Goal: Use online tool/utility

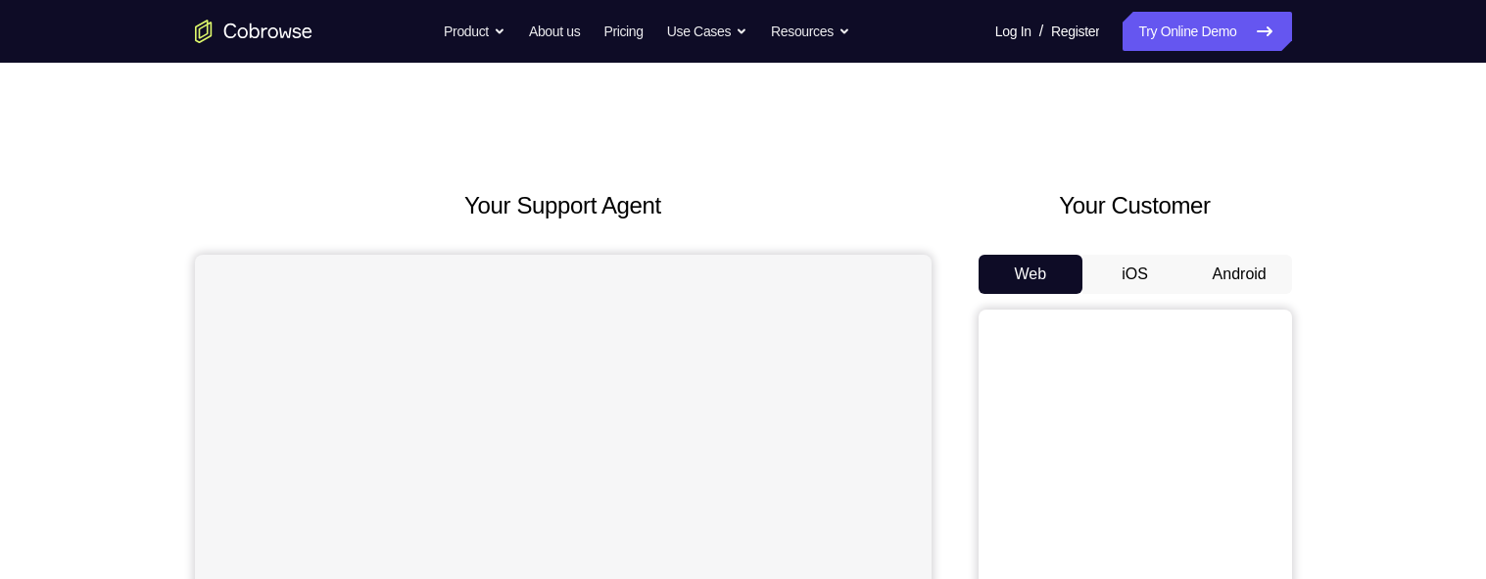
click at [1238, 145] on button "Android" at bounding box center [1239, 274] width 105 height 39
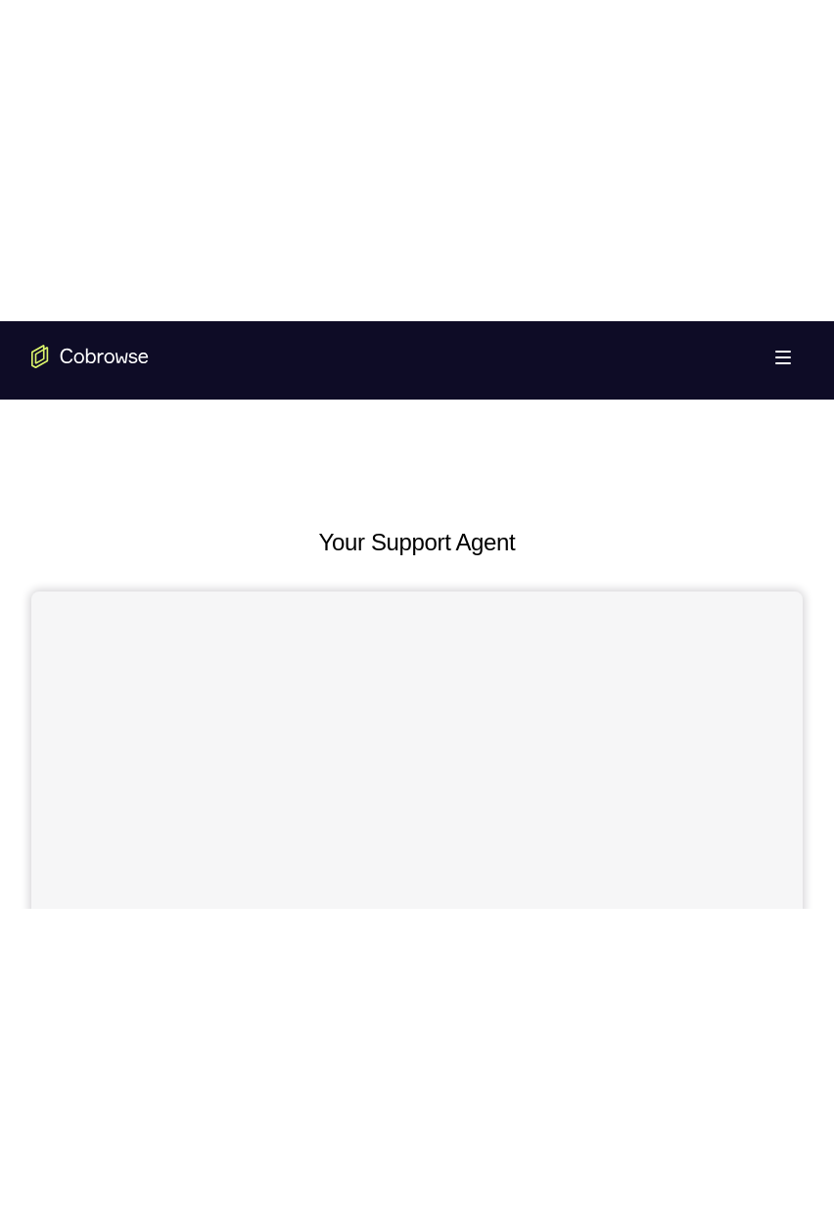
scroll to position [481, 0]
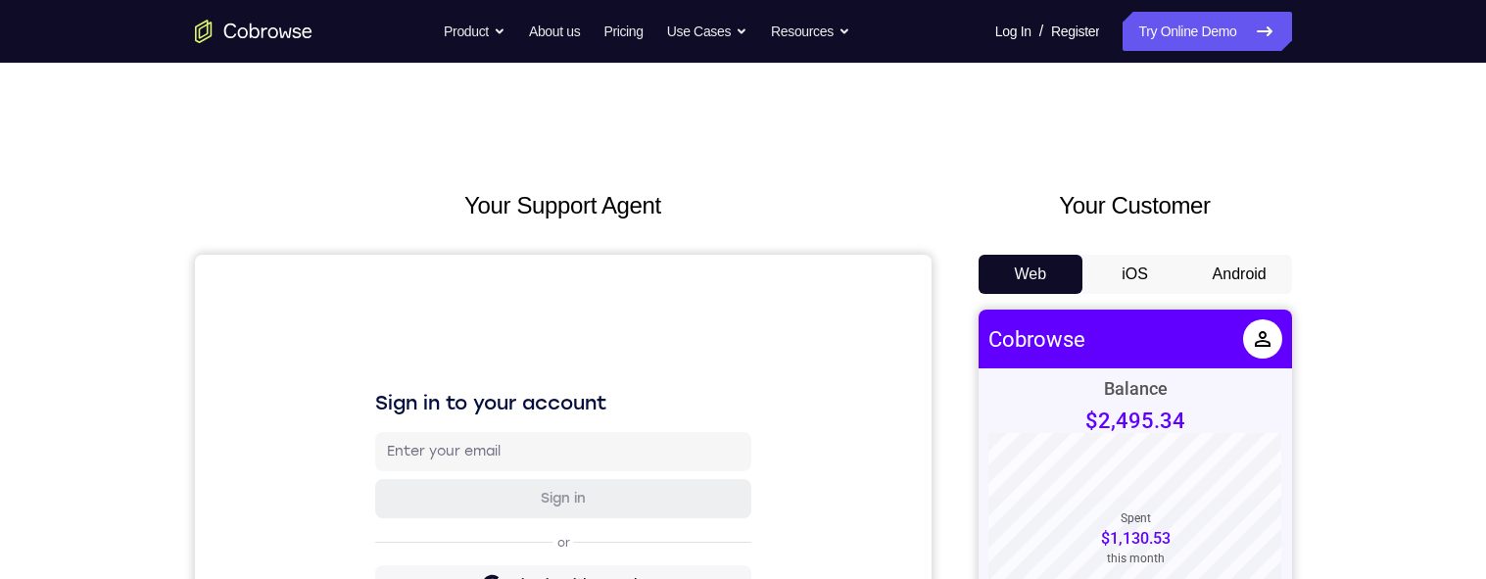
click at [833, 270] on button "Android" at bounding box center [1239, 274] width 105 height 39
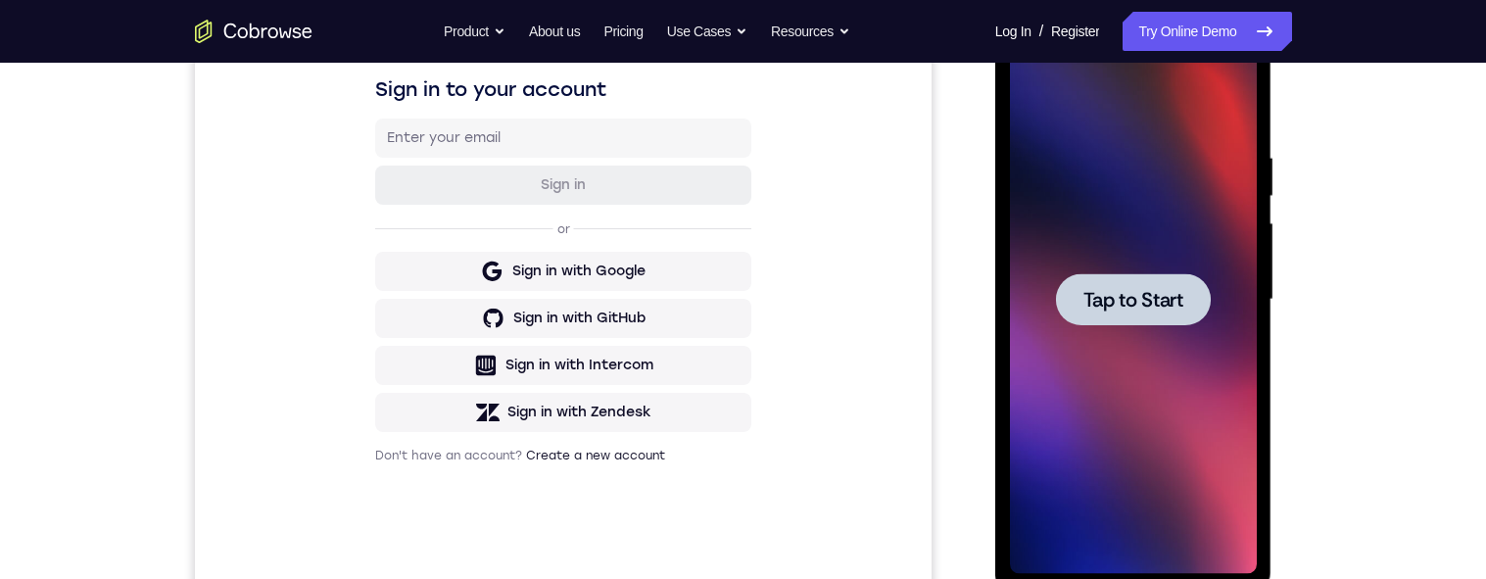
click at [833, 318] on div at bounding box center [1133, 299] width 155 height 52
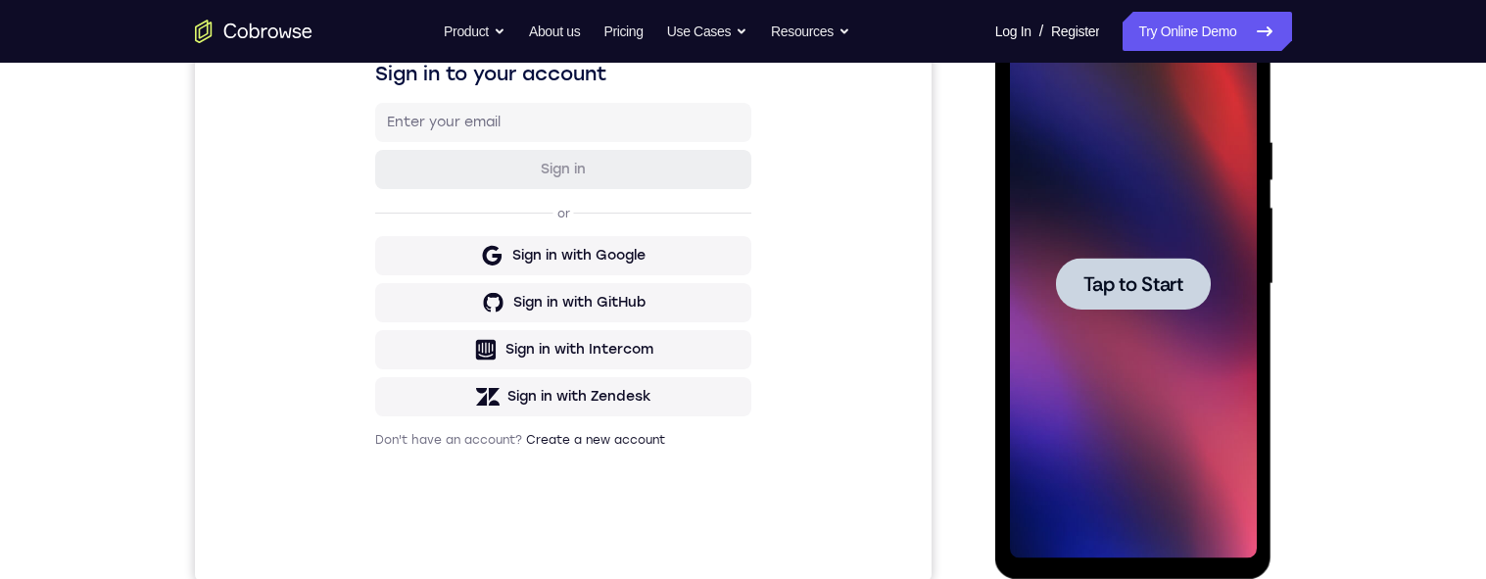
click at [833, 274] on span "Tap to Start" at bounding box center [1133, 284] width 100 height 20
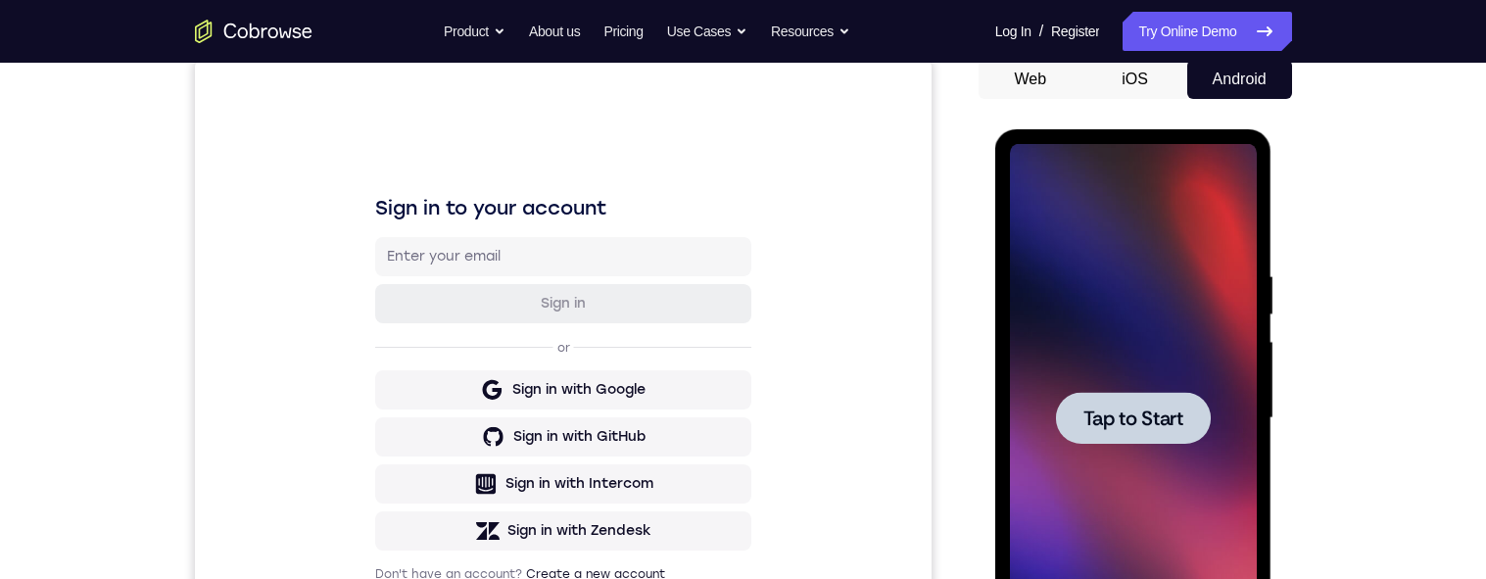
click at [833, 241] on div at bounding box center [1133, 418] width 247 height 548
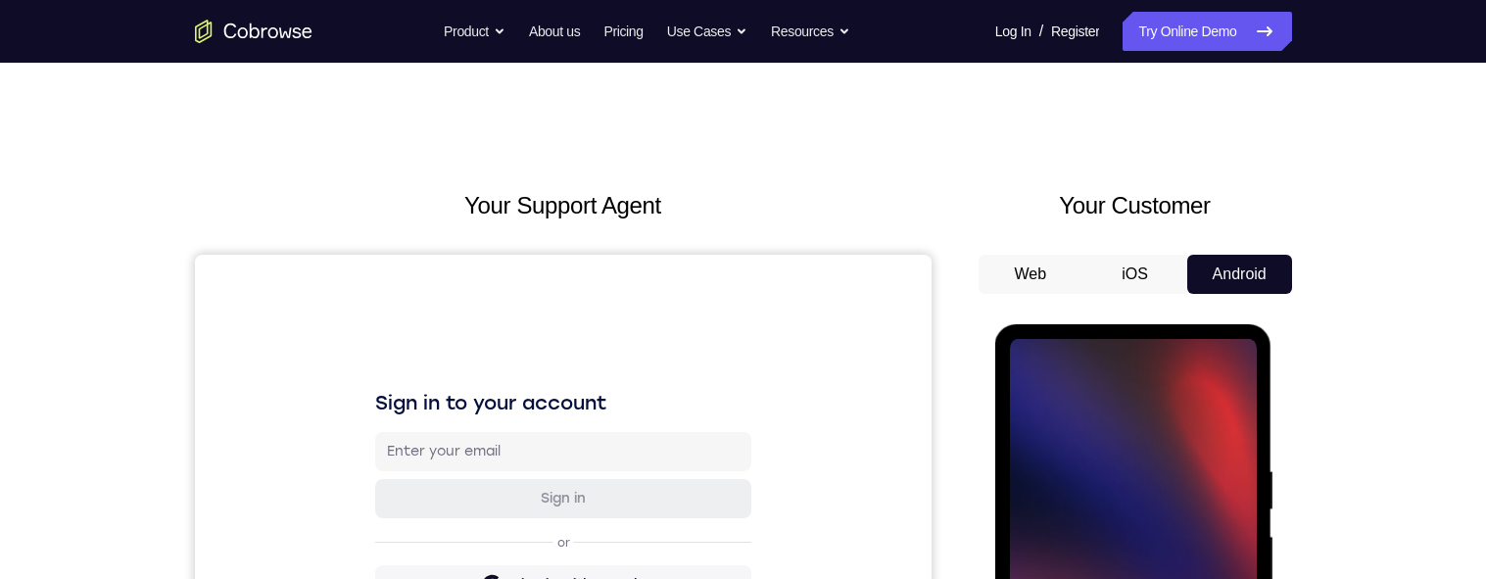
scroll to position [151, 0]
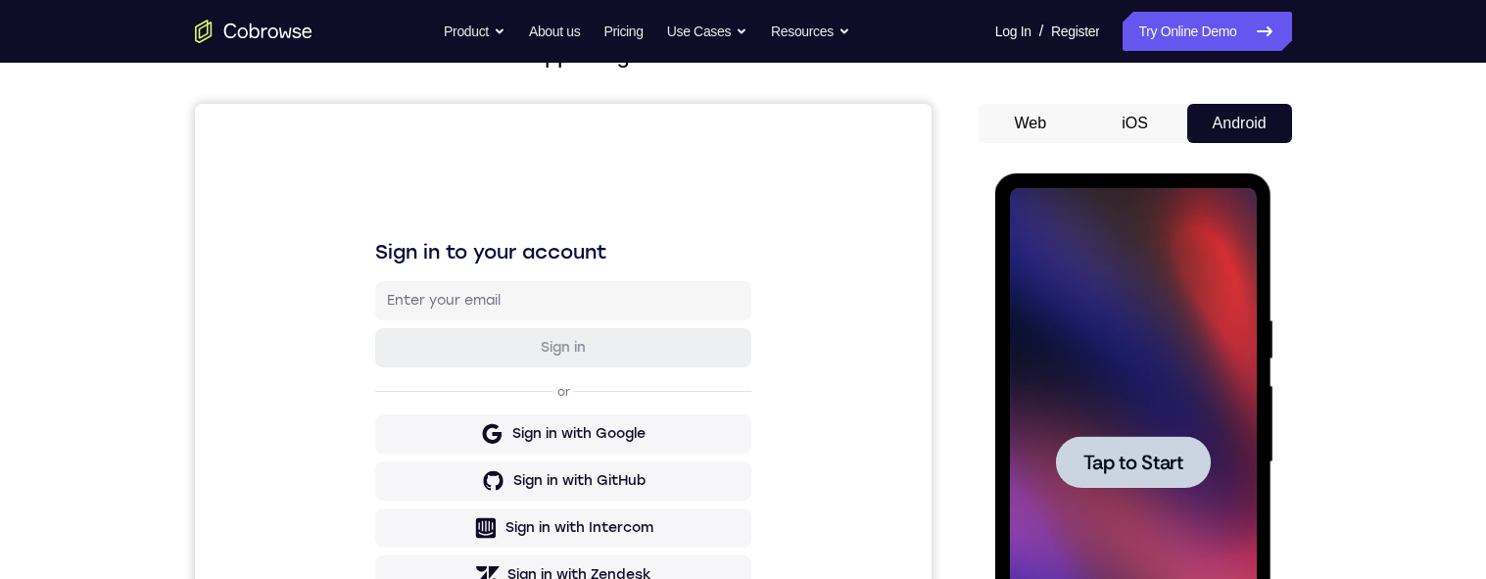
click at [833, 442] on div at bounding box center [1133, 462] width 155 height 52
click at [833, 441] on div at bounding box center [1133, 462] width 155 height 52
click at [833, 481] on div at bounding box center [1133, 462] width 155 height 52
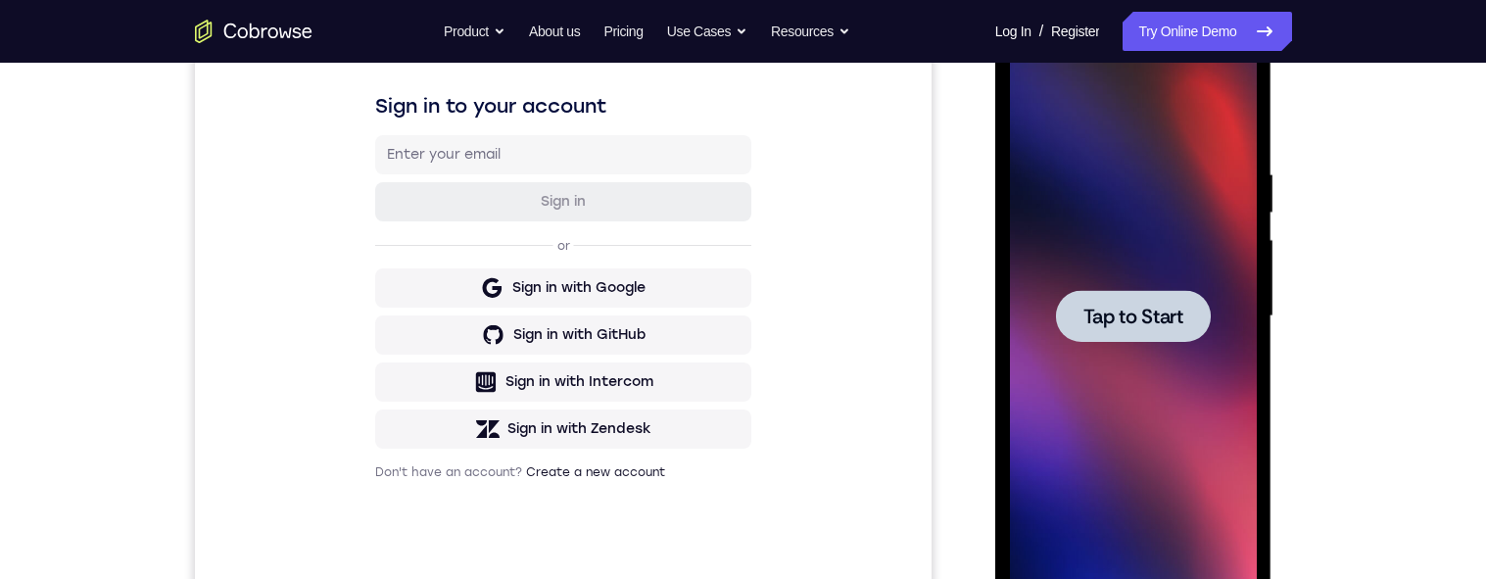
click at [833, 438] on div at bounding box center [1133, 316] width 247 height 548
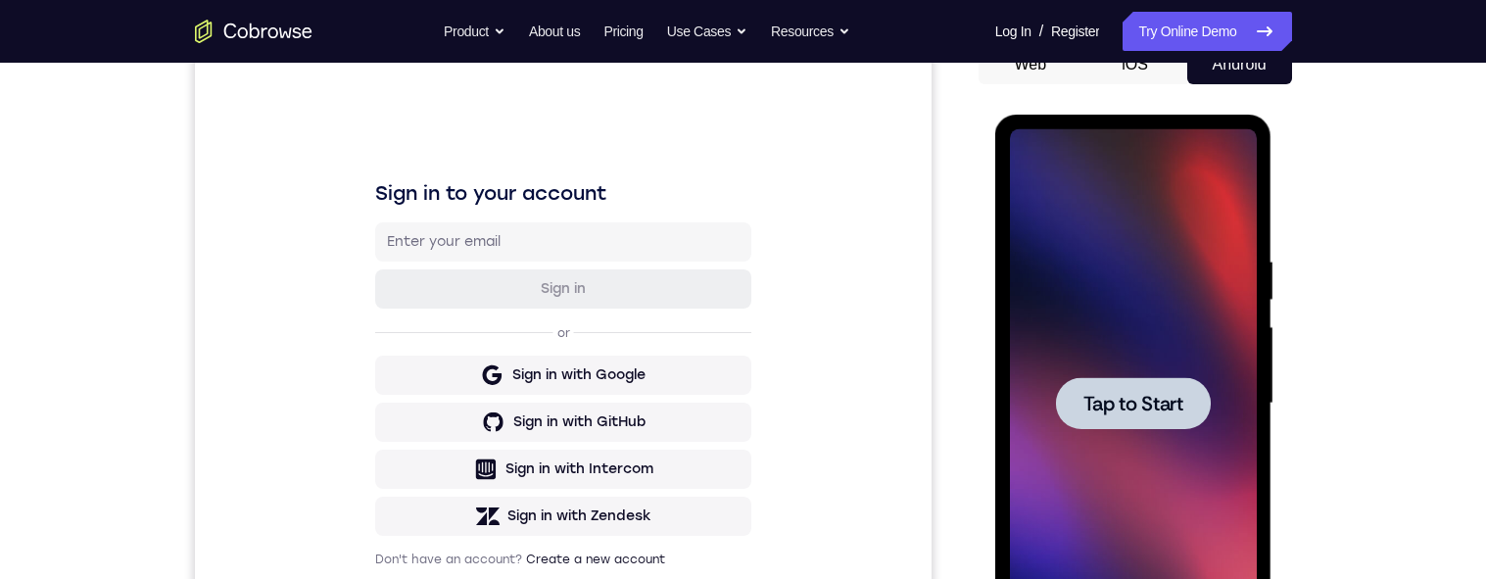
scroll to position [185, 0]
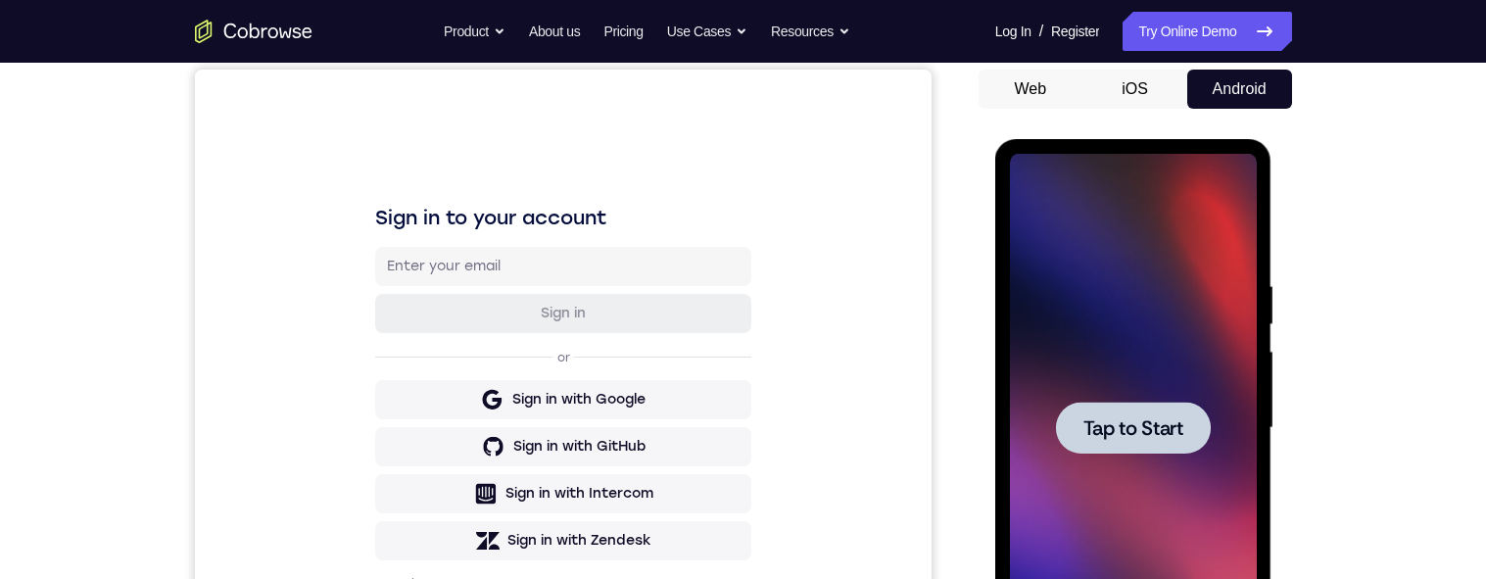
click at [833, 109] on button "iOS" at bounding box center [1134, 89] width 105 height 39
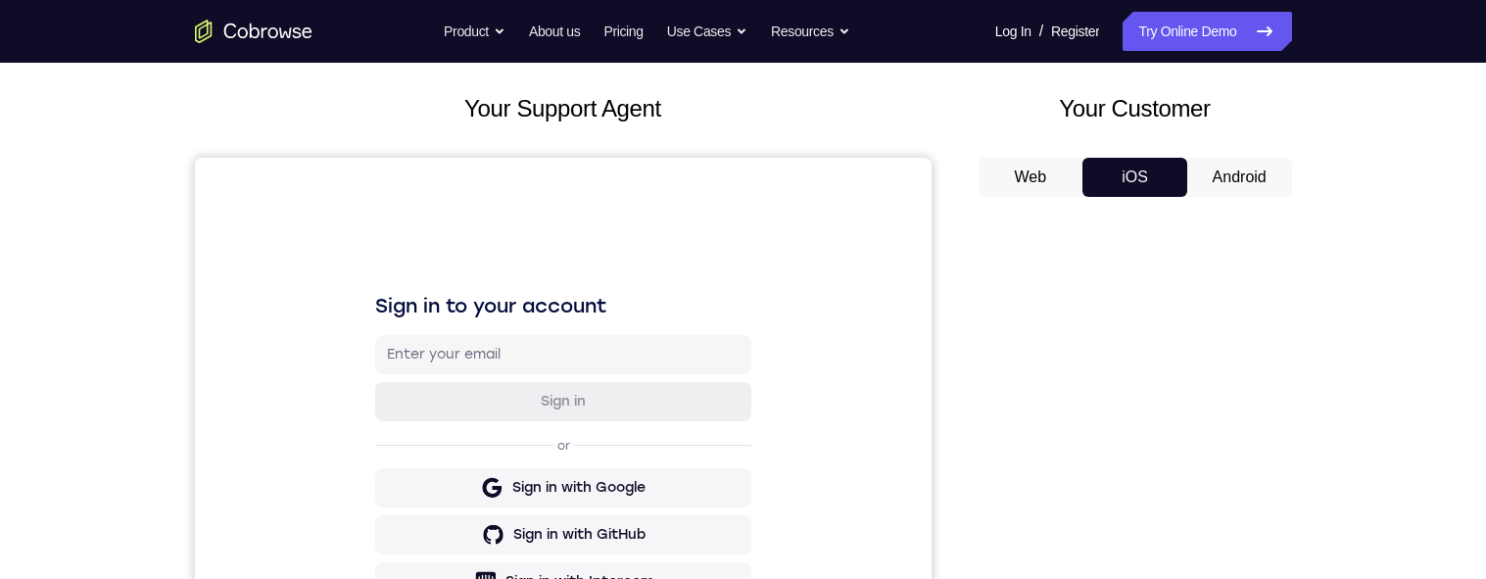
click at [833, 181] on button "Android" at bounding box center [1239, 177] width 105 height 39
click at [0, 0] on div at bounding box center [0, 0] width 0 height 0
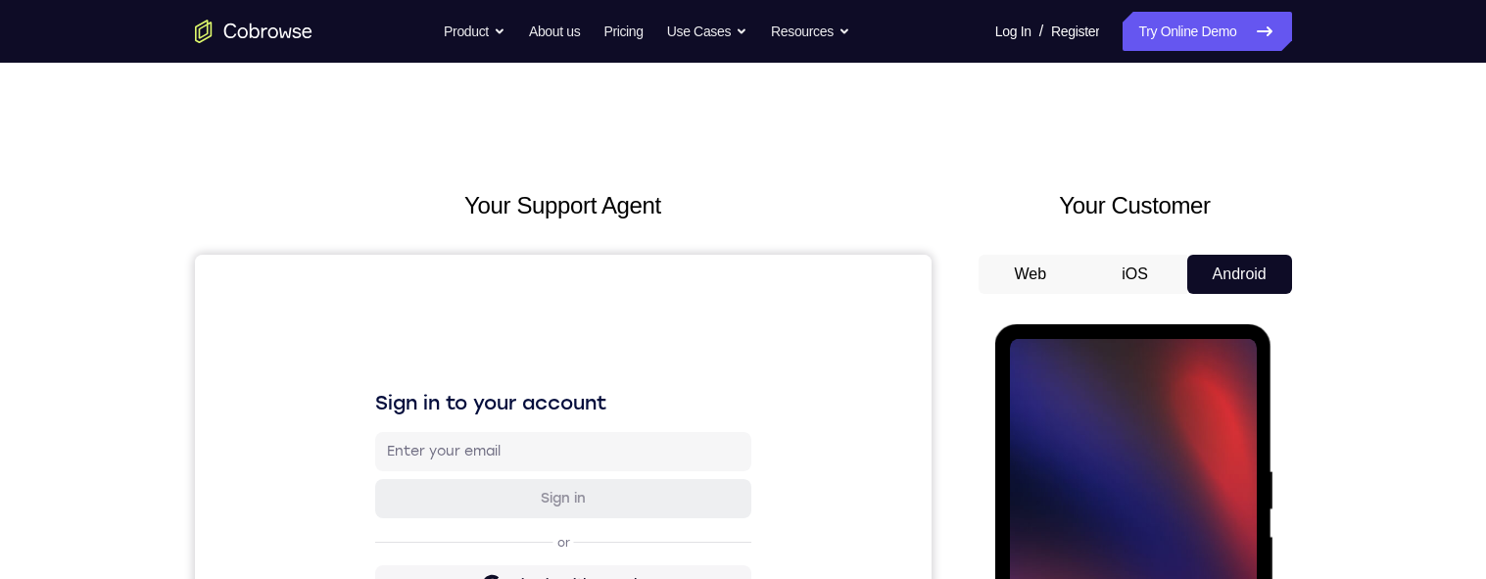
scroll to position [208, 0]
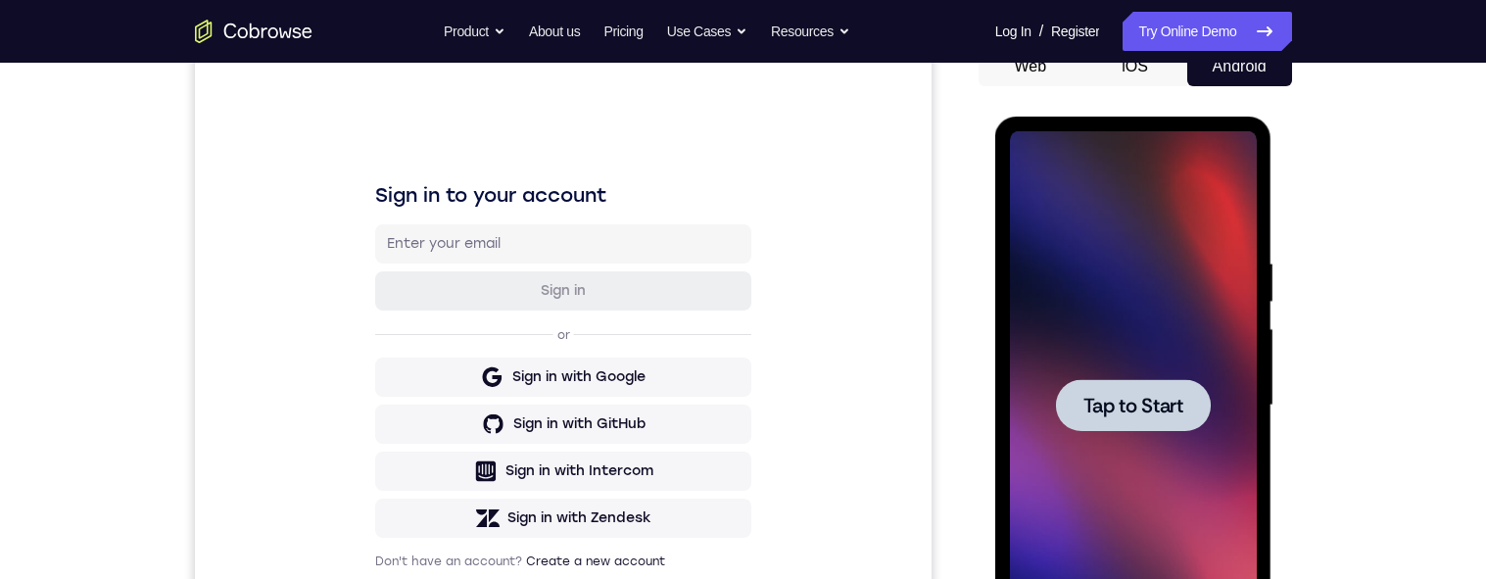
click at [833, 411] on span "Tap to Start" at bounding box center [1133, 406] width 100 height 20
click at [833, 386] on div at bounding box center [1133, 405] width 155 height 52
click at [833, 330] on div at bounding box center [1133, 405] width 247 height 548
click at [833, 295] on div at bounding box center [1133, 405] width 247 height 548
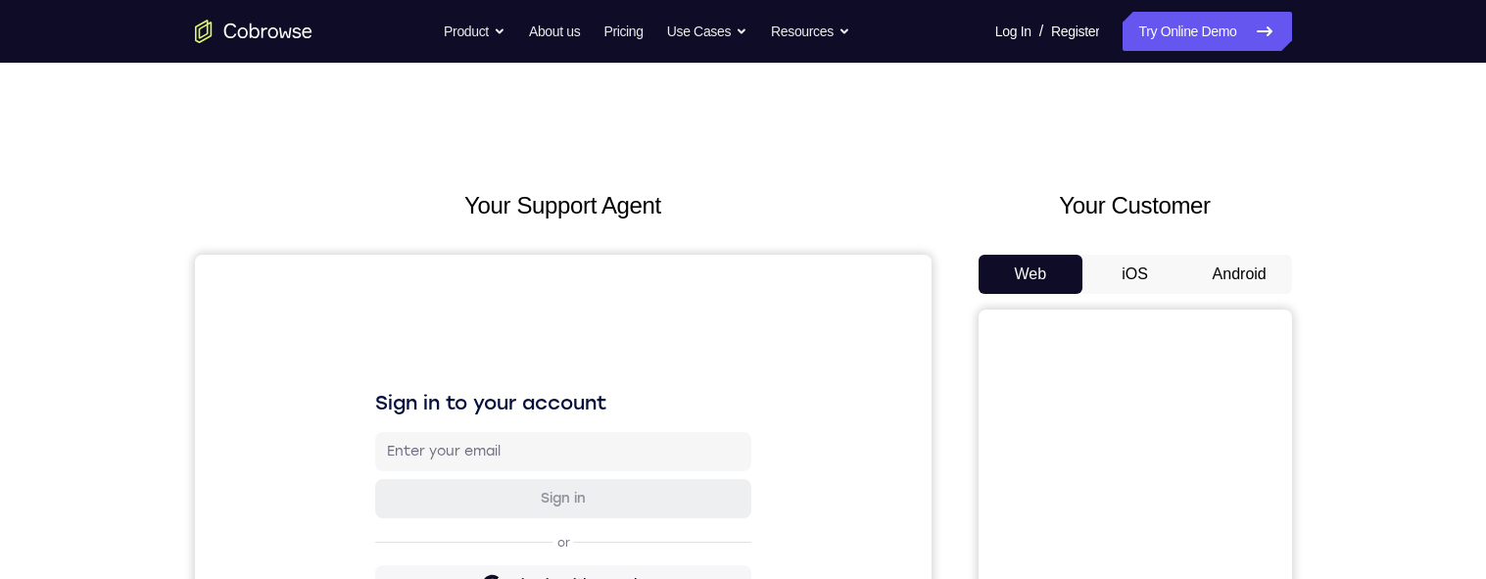
click at [1257, 270] on button "Android" at bounding box center [1239, 274] width 105 height 39
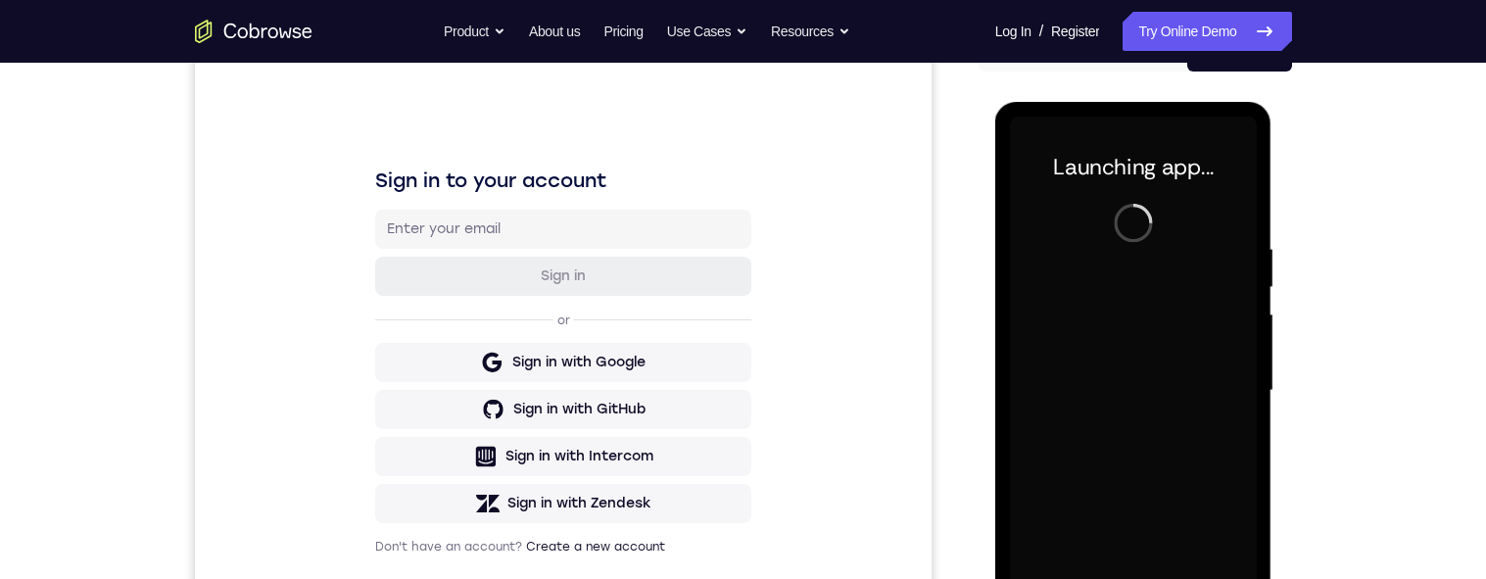
scroll to position [442, 0]
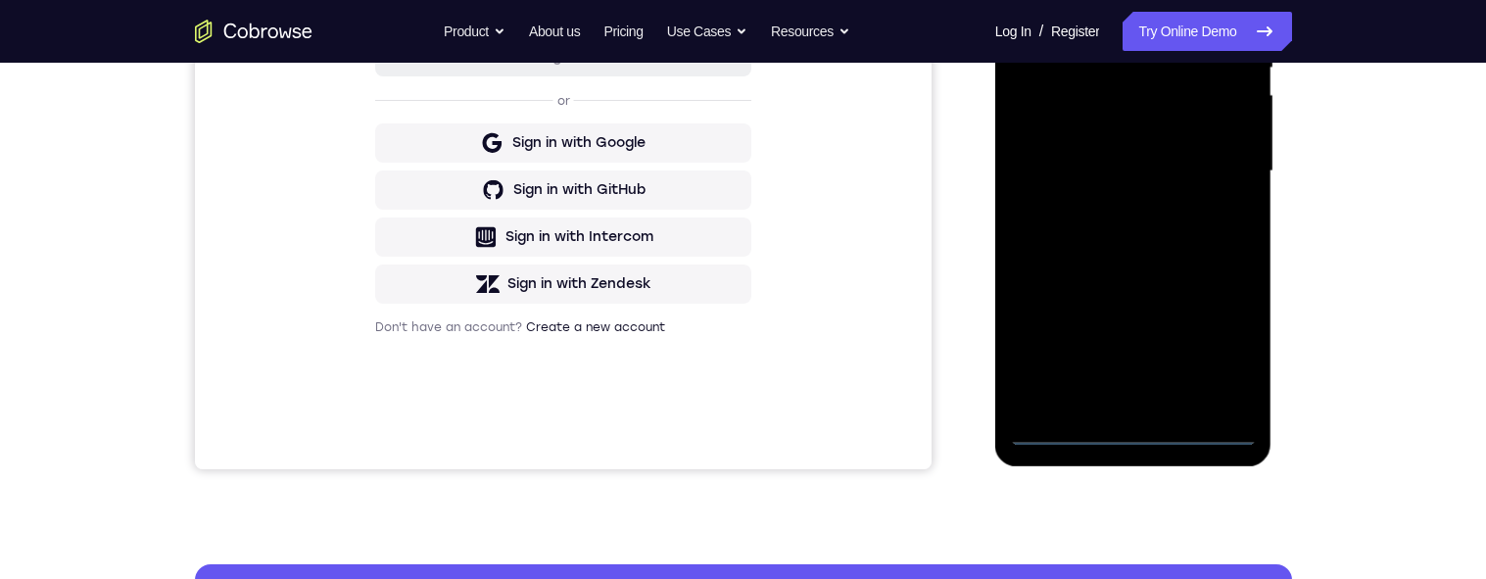
click at [1139, 429] on div at bounding box center [1133, 171] width 247 height 548
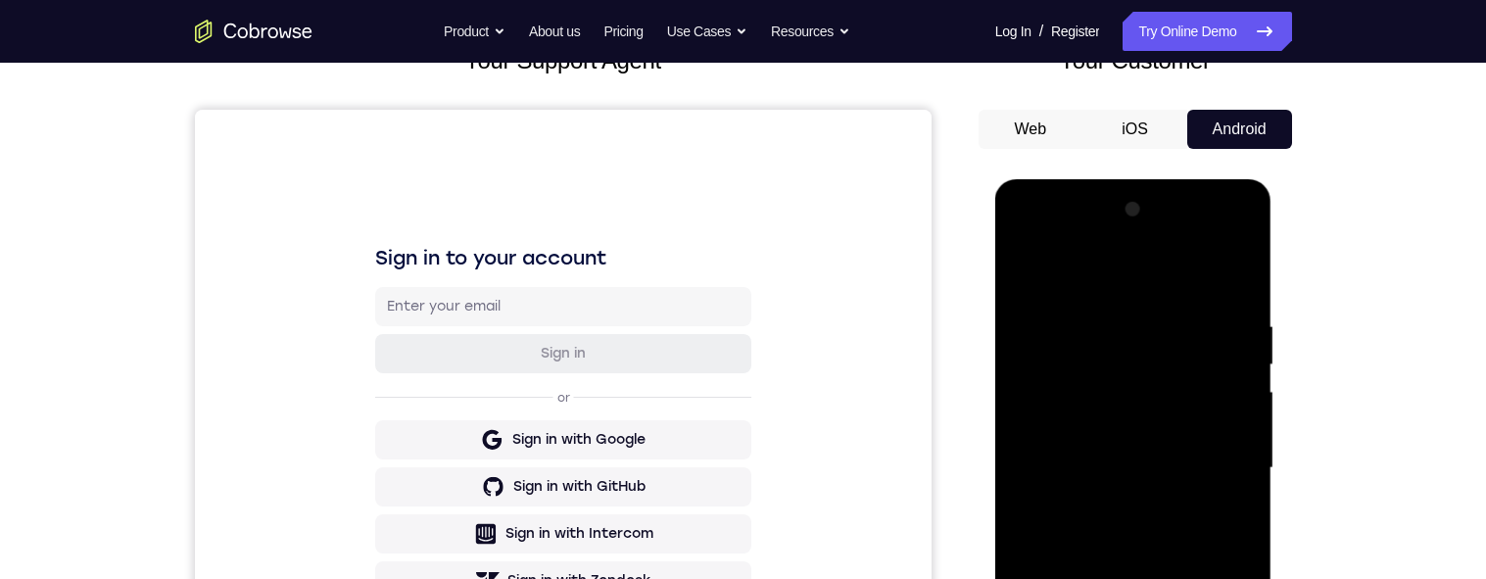
scroll to position [352, 0]
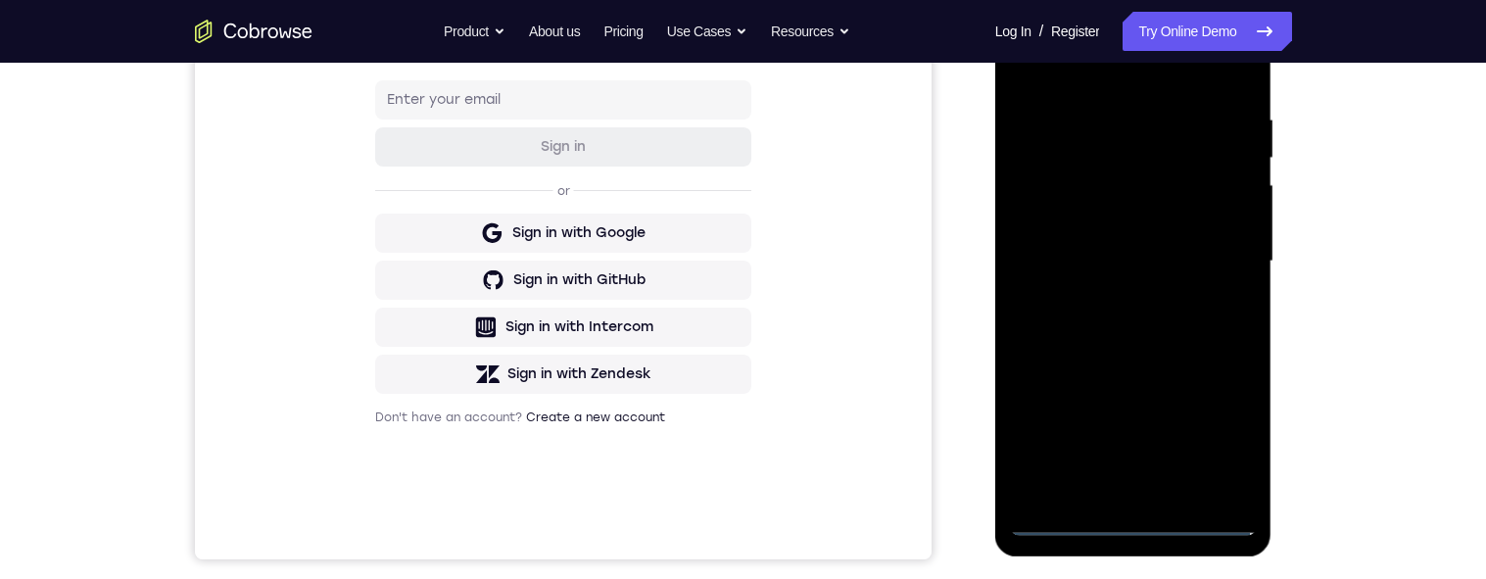
click at [1227, 432] on div at bounding box center [1133, 261] width 247 height 548
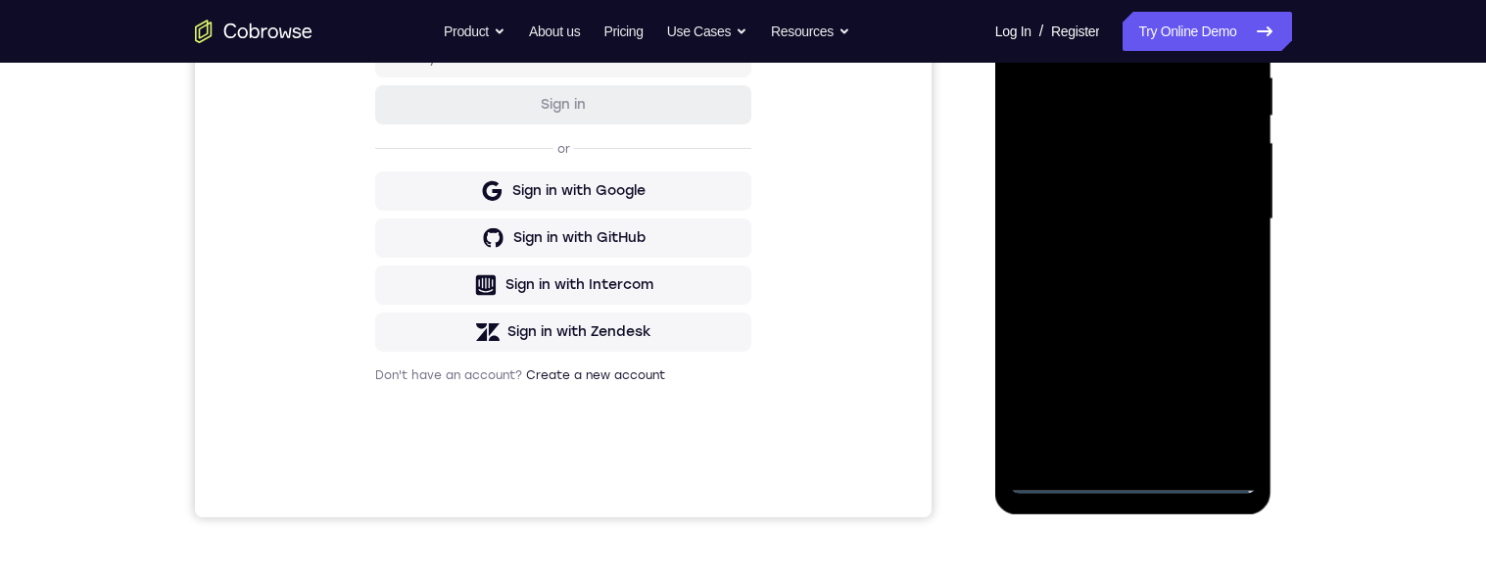
scroll to position [252, 0]
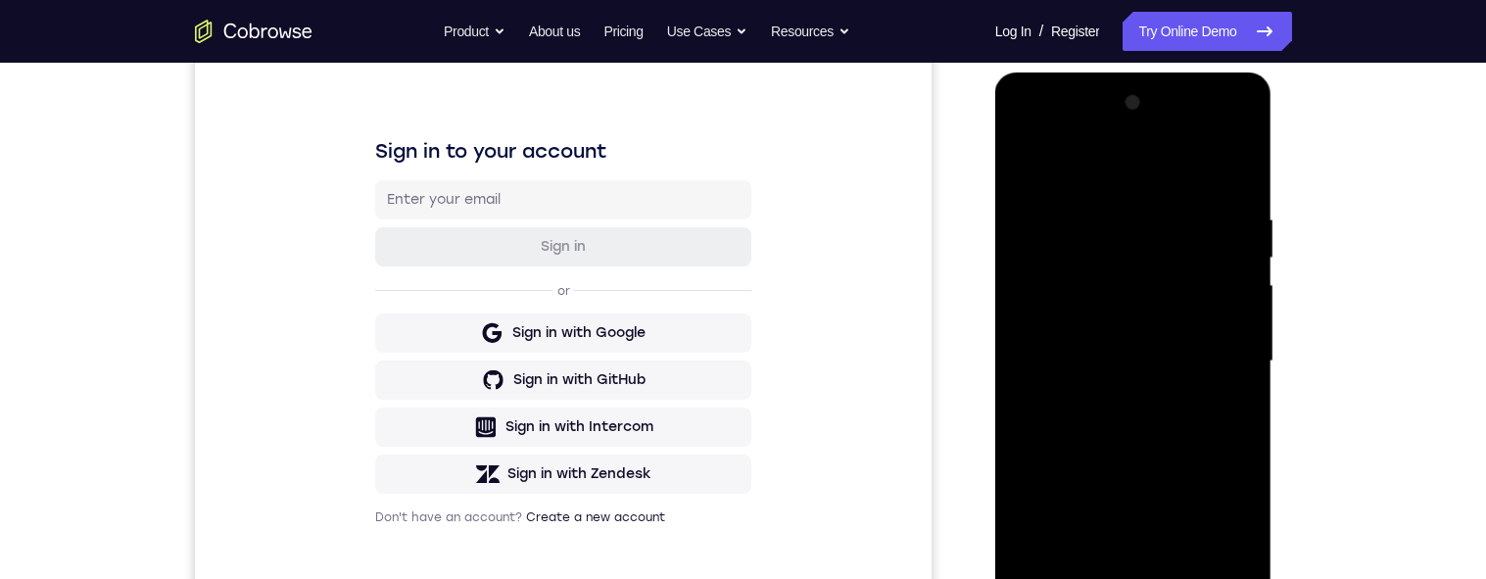
click at [1148, 172] on div at bounding box center [1133, 361] width 247 height 548
click at [1109, 170] on div at bounding box center [1133, 361] width 247 height 548
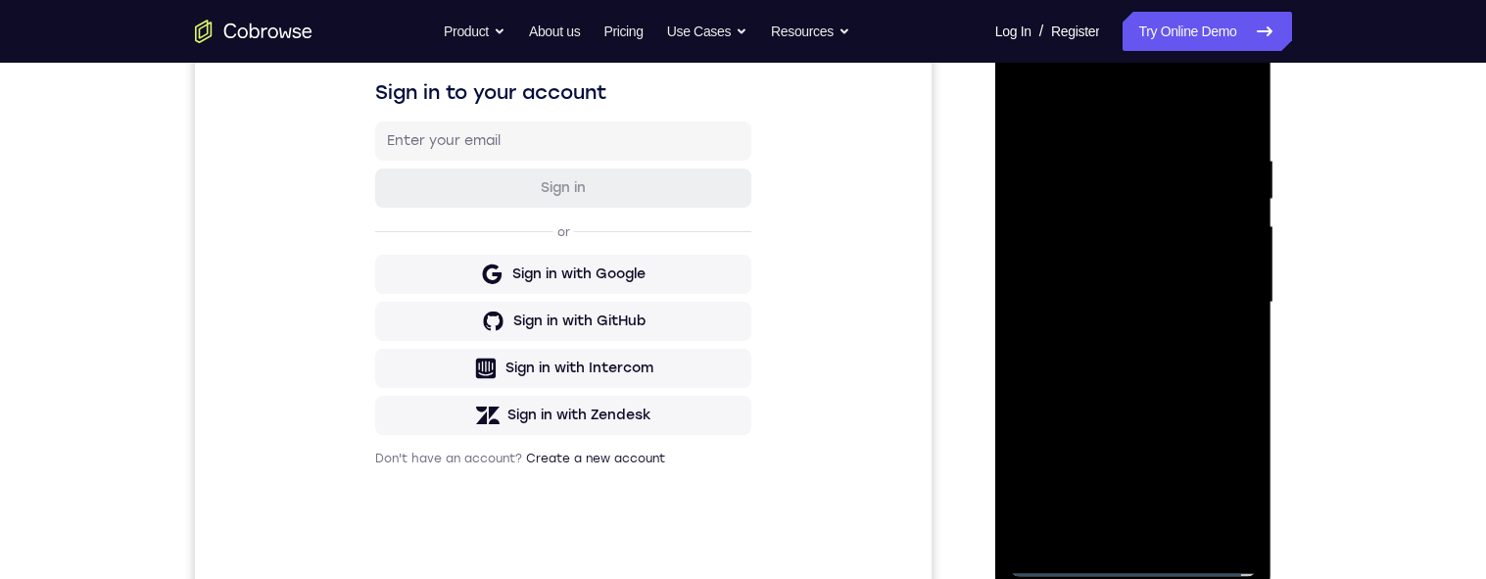
click at [1222, 294] on div at bounding box center [1133, 302] width 247 height 548
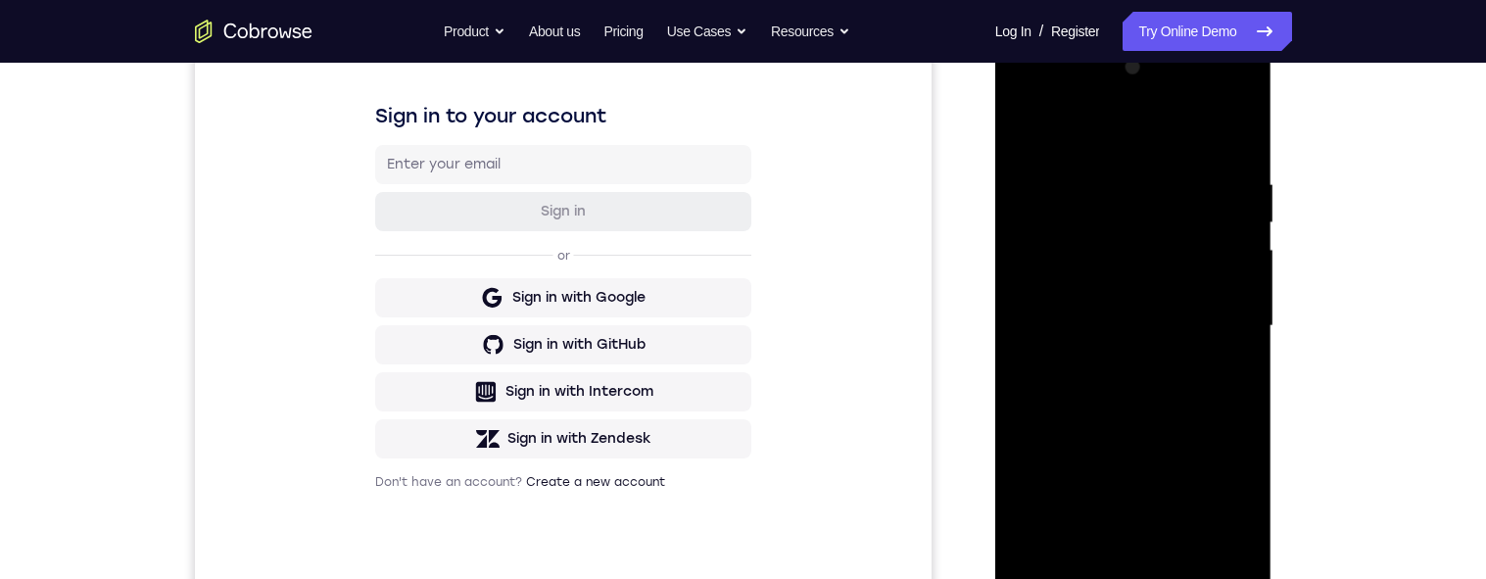
scroll to position [395, 0]
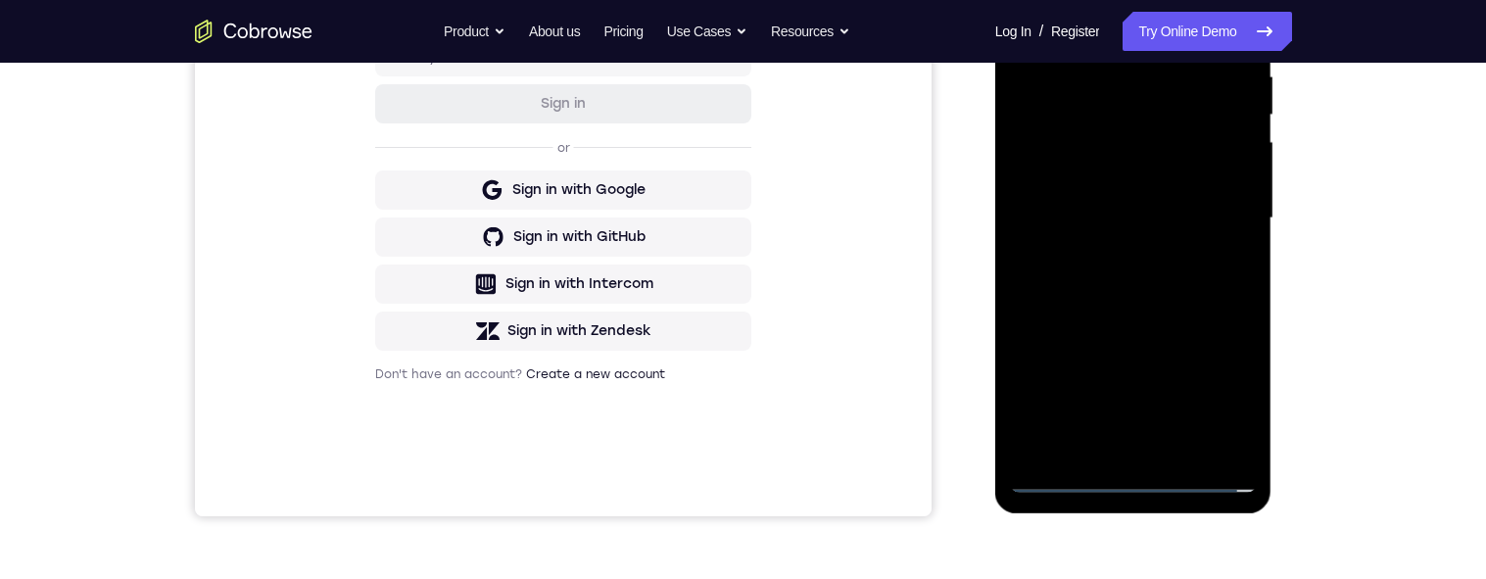
click at [1116, 448] on div at bounding box center [1133, 218] width 247 height 548
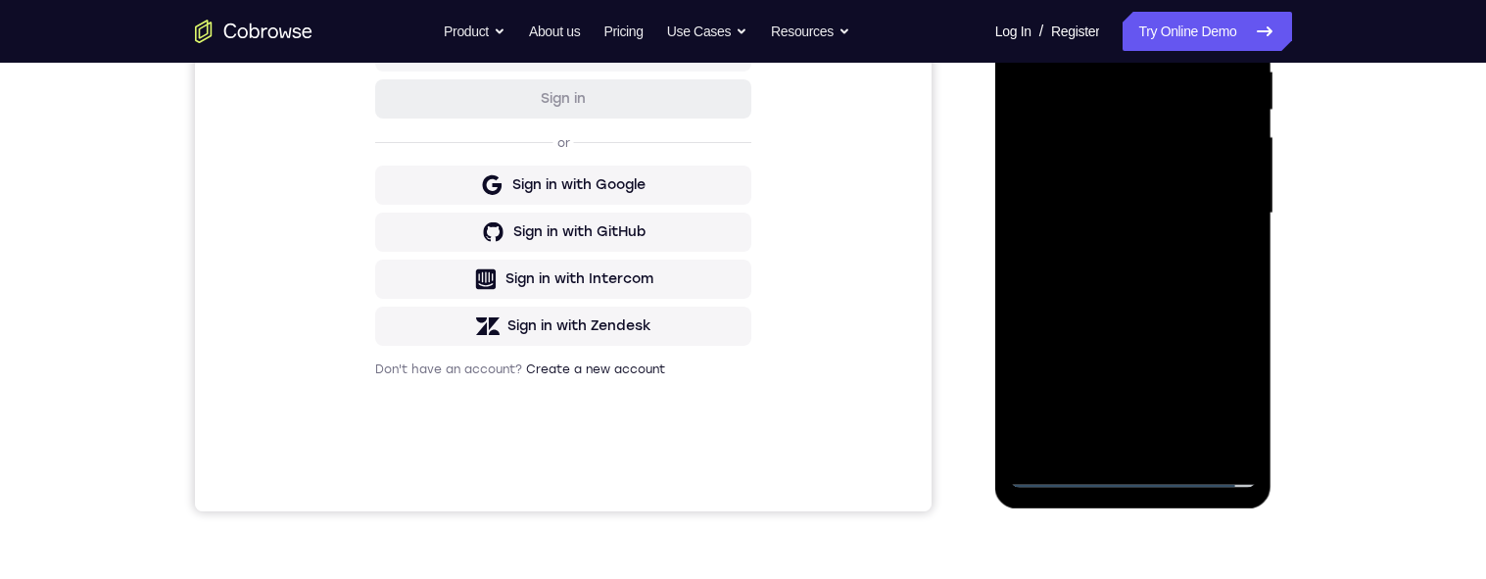
click at [1198, 200] on div at bounding box center [1133, 213] width 247 height 548
click at [1146, 175] on div at bounding box center [1133, 213] width 247 height 548
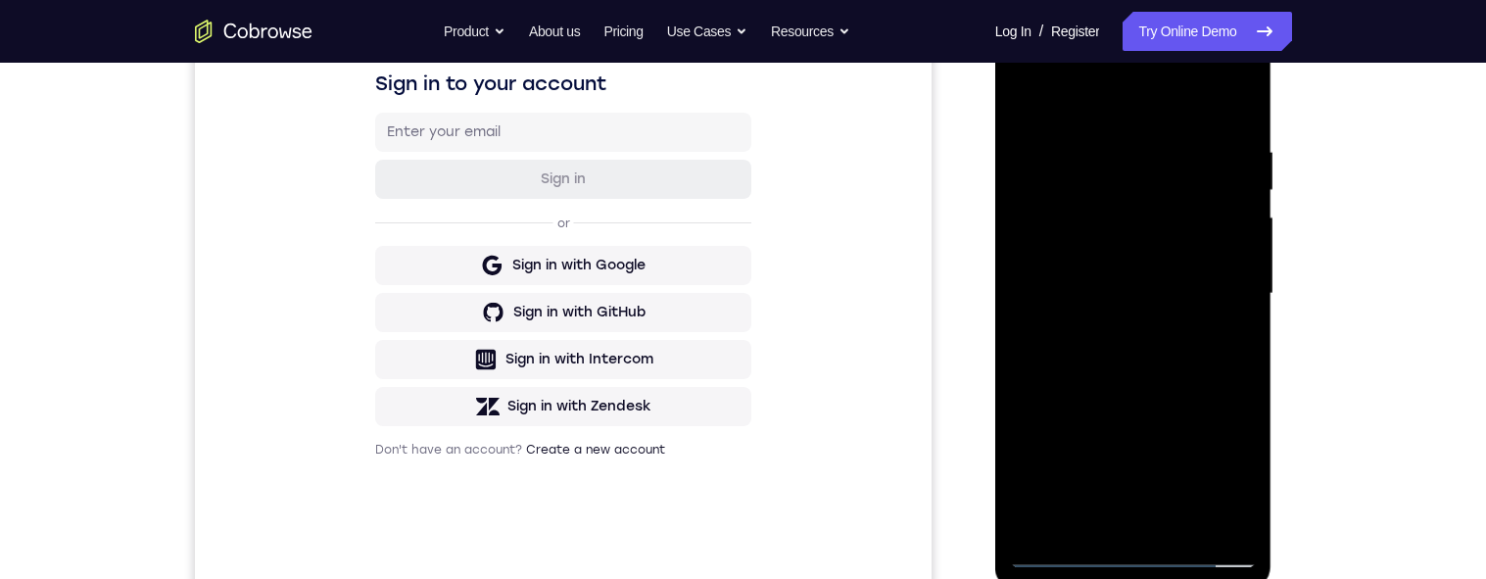
click at [1197, 290] on div at bounding box center [1133, 294] width 247 height 548
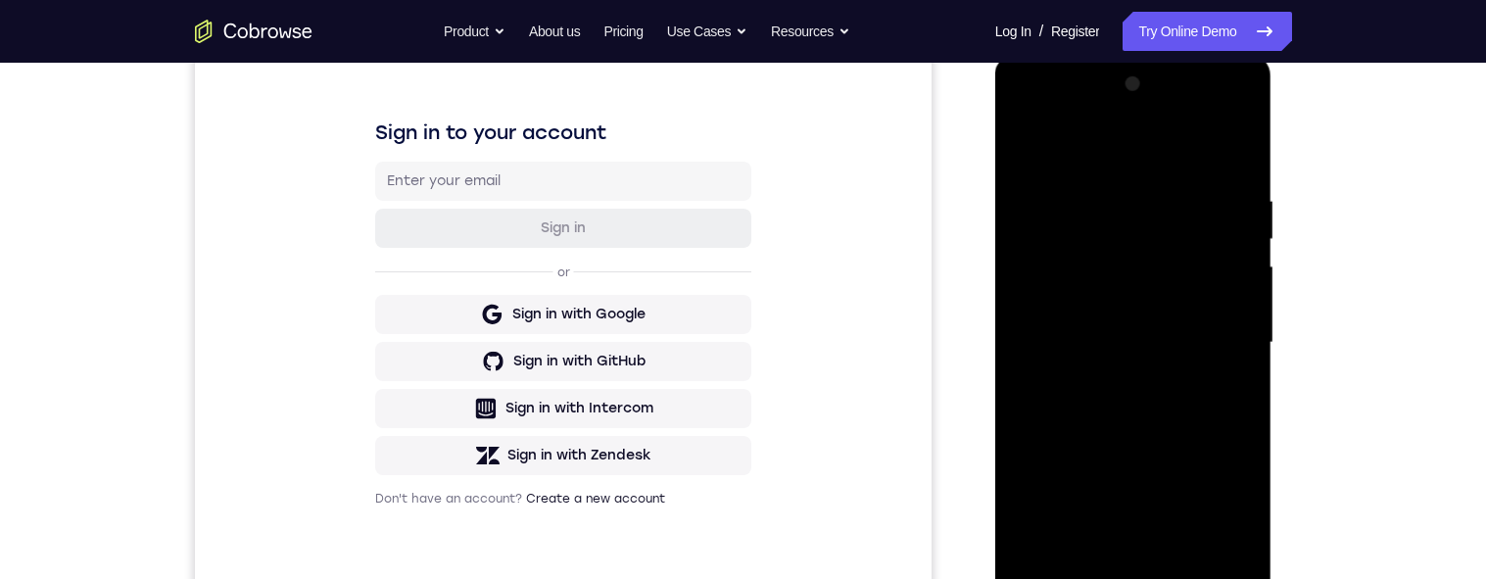
scroll to position [262, 0]
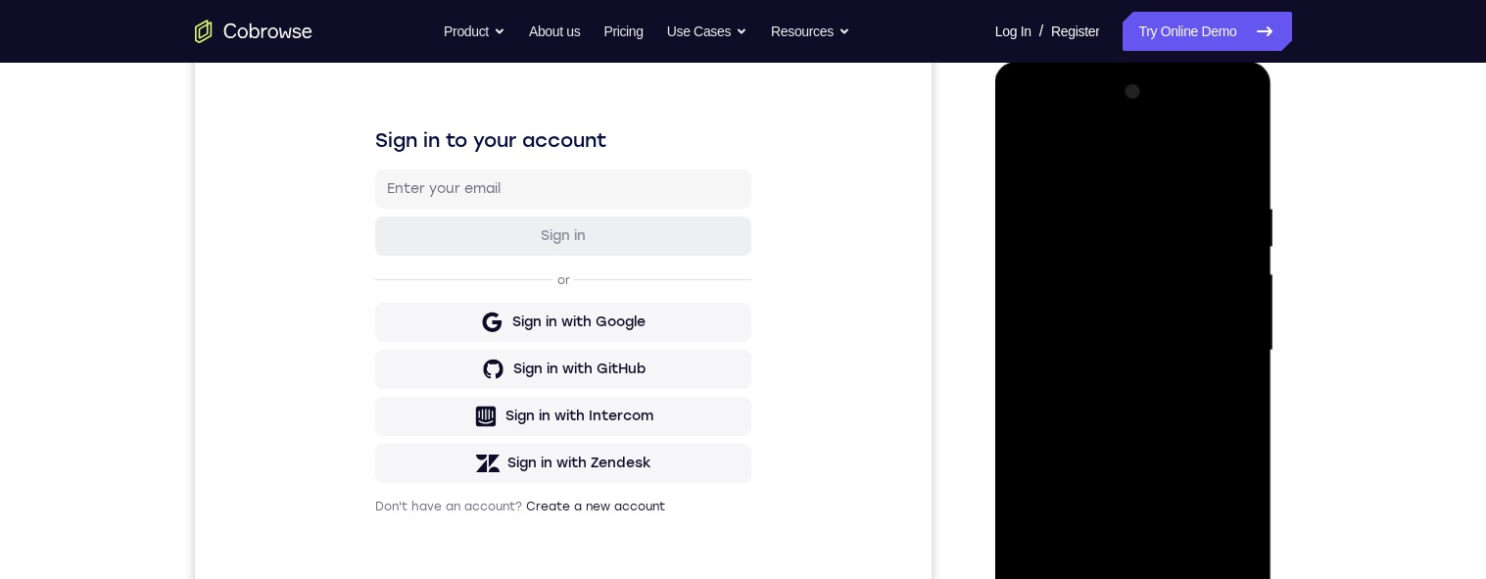
click at [1209, 417] on div at bounding box center [1133, 350] width 247 height 548
click at [1202, 398] on div at bounding box center [1133, 350] width 247 height 548
click at [1196, 414] on div at bounding box center [1133, 350] width 247 height 548
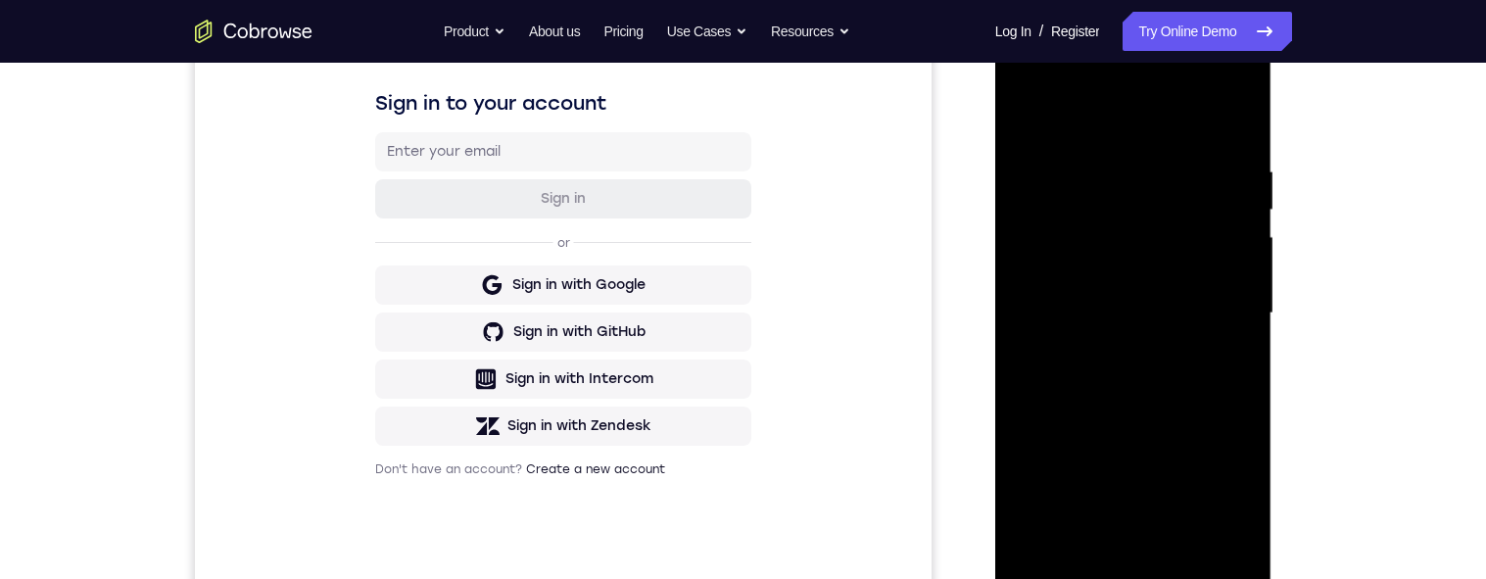
scroll to position [301, 0]
click at [1197, 356] on div at bounding box center [1133, 312] width 247 height 548
click at [1192, 531] on div at bounding box center [1133, 312] width 247 height 548
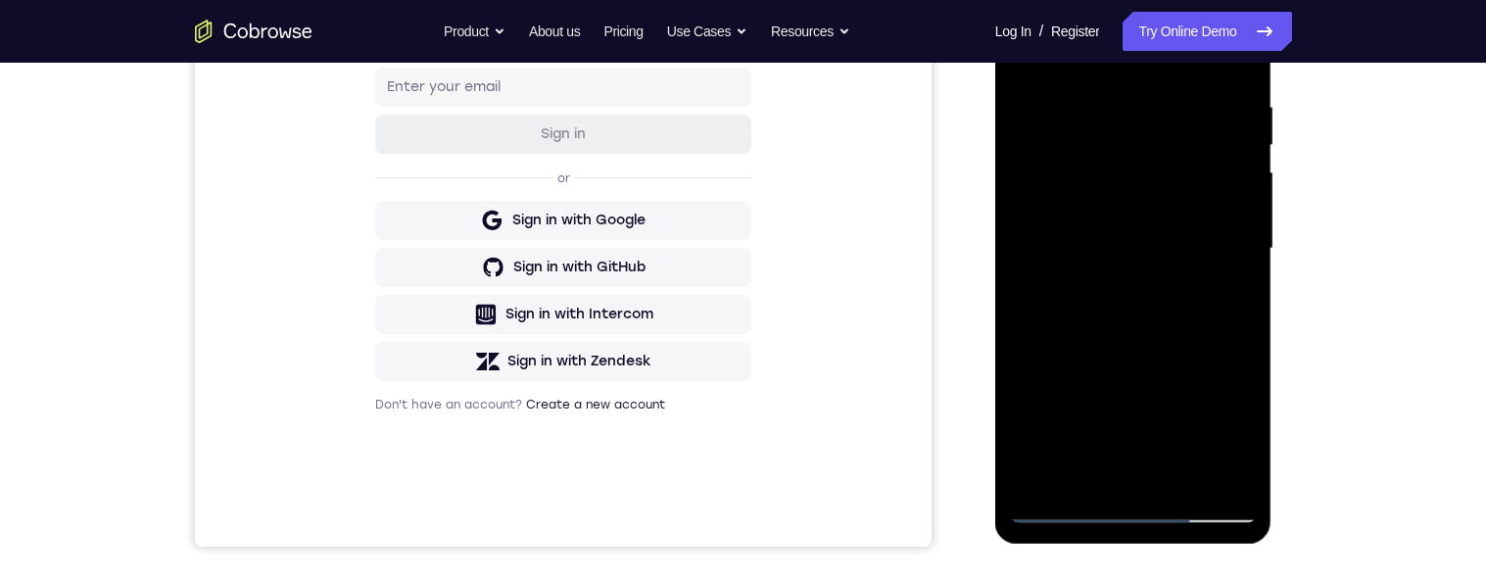
scroll to position [365, 0]
click at [1199, 355] on div at bounding box center [1133, 248] width 247 height 548
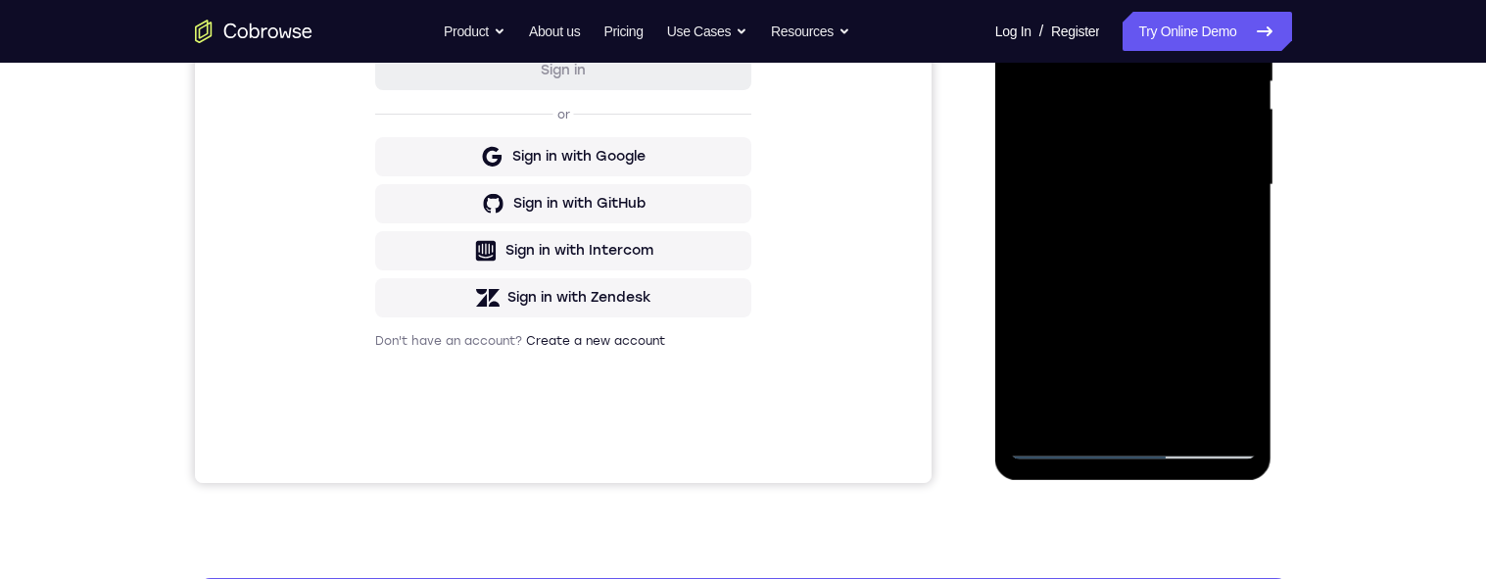
scroll to position [429, 0]
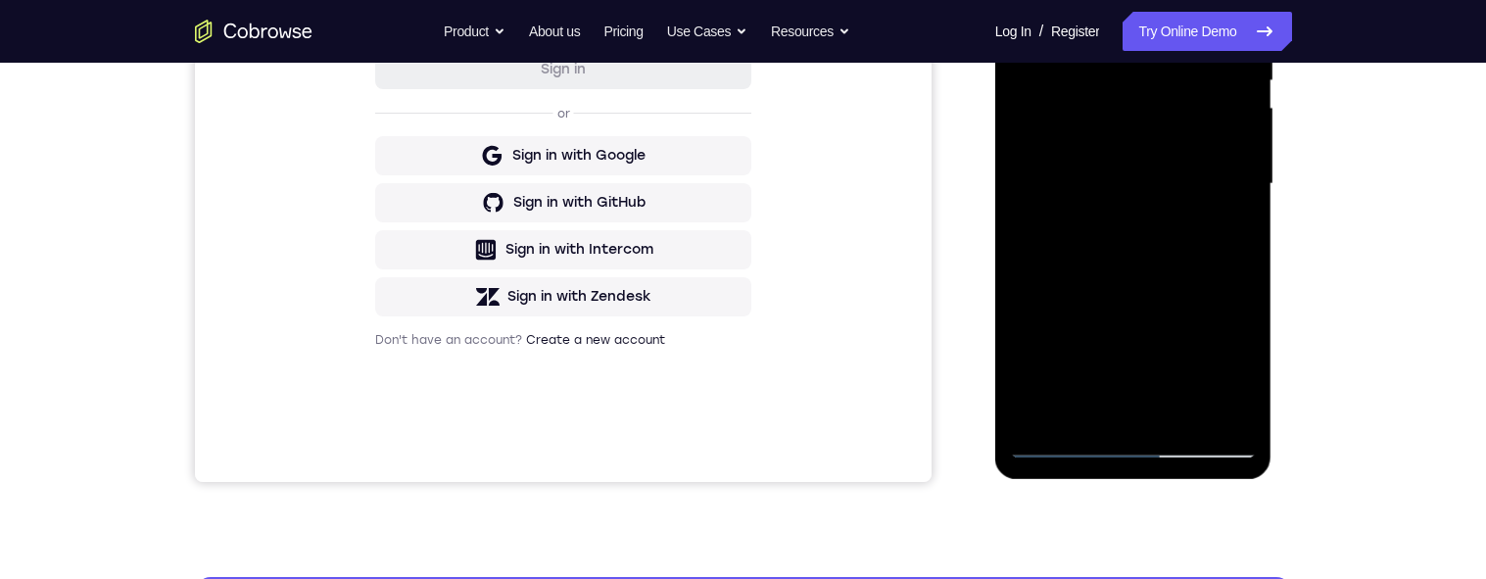
click at [1221, 345] on div at bounding box center [1133, 184] width 247 height 548
click at [1223, 335] on div at bounding box center [1133, 184] width 247 height 548
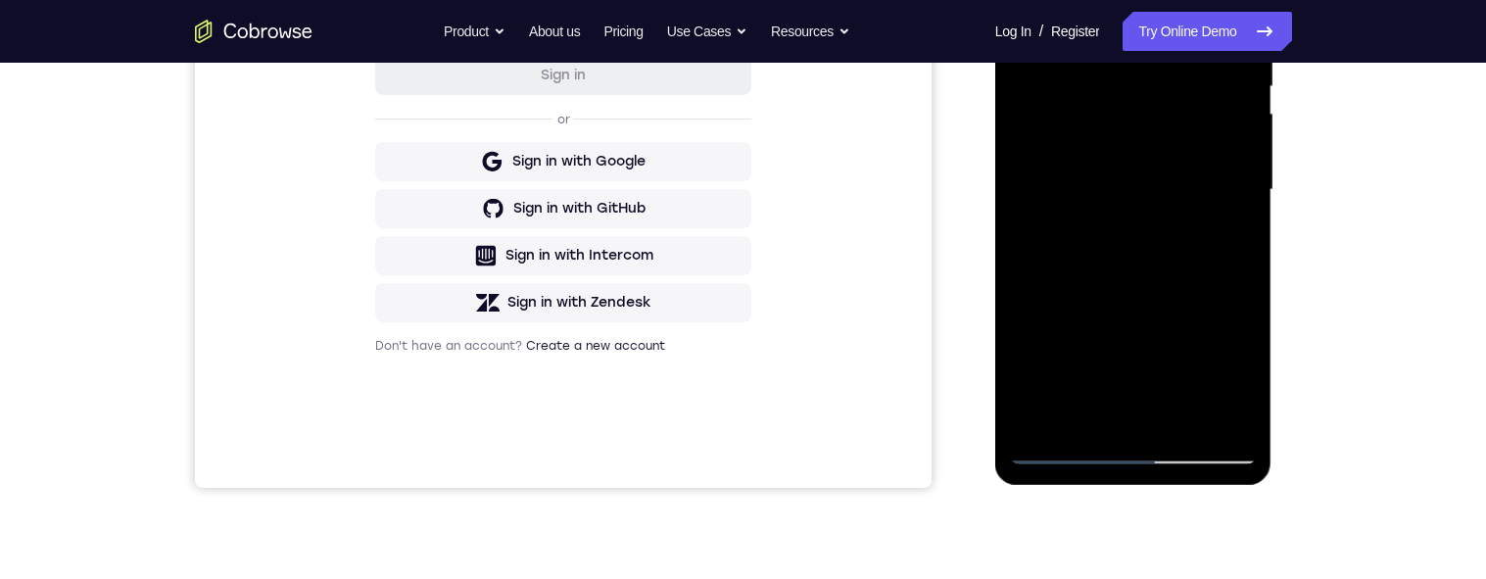
click at [1166, 352] on div at bounding box center [1133, 190] width 247 height 548
click at [1164, 356] on div at bounding box center [1133, 190] width 247 height 548
click at [1248, 384] on div at bounding box center [1133, 190] width 247 height 548
click at [1223, 242] on div at bounding box center [1133, 190] width 247 height 548
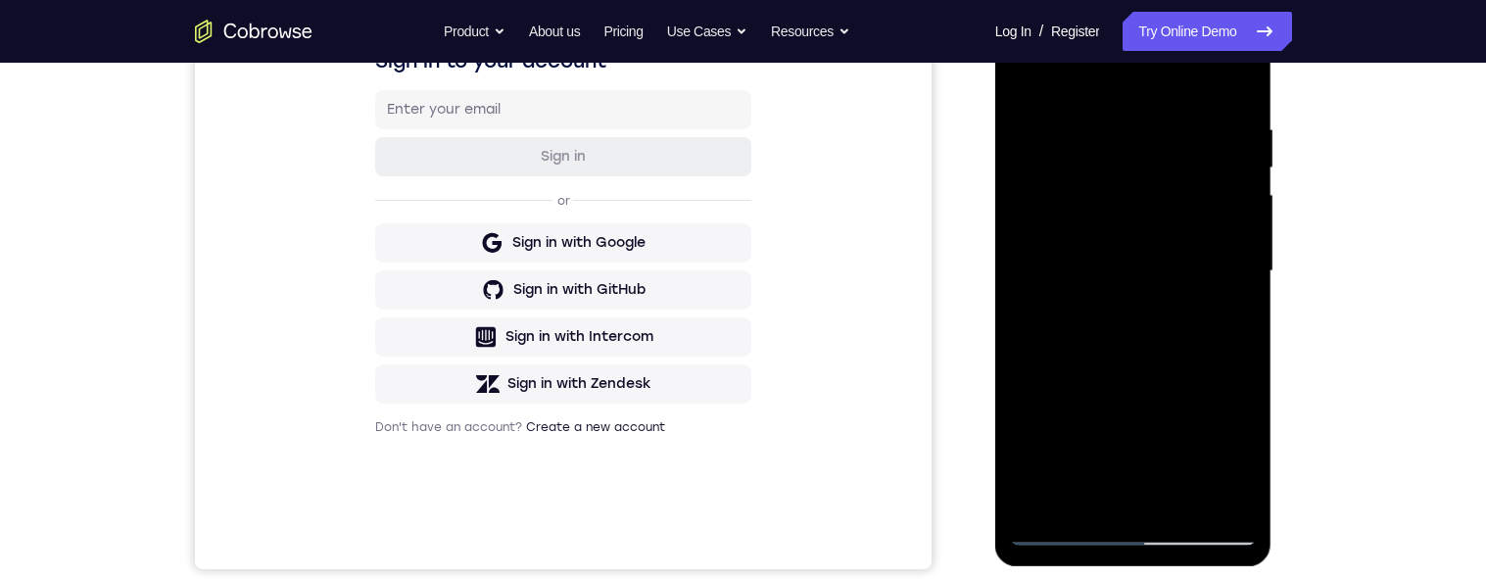
scroll to position [254, 0]
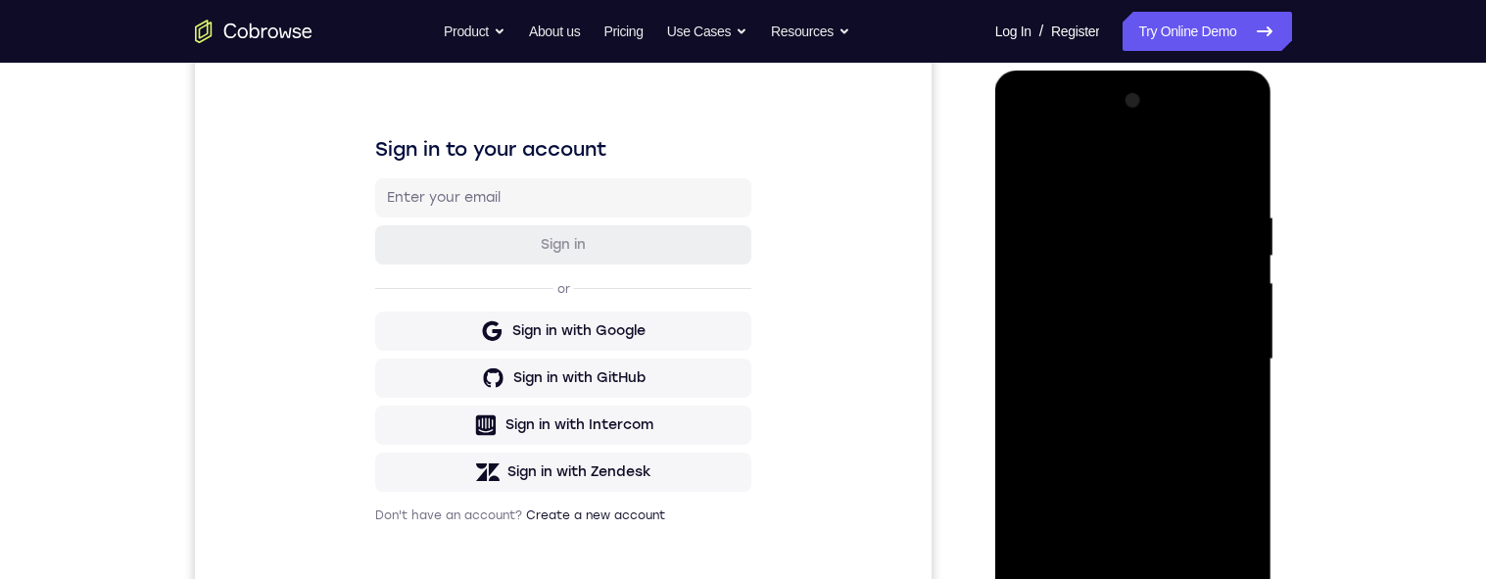
click at [1023, 166] on div at bounding box center [1133, 359] width 247 height 548
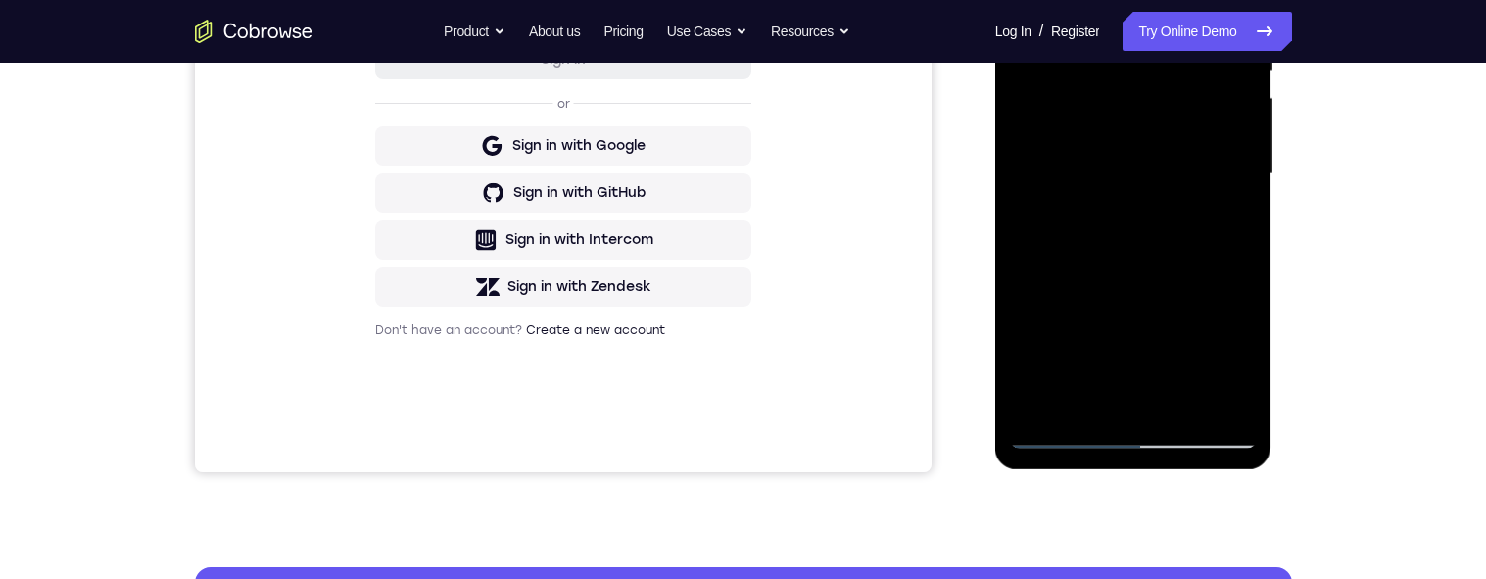
scroll to position [456, 0]
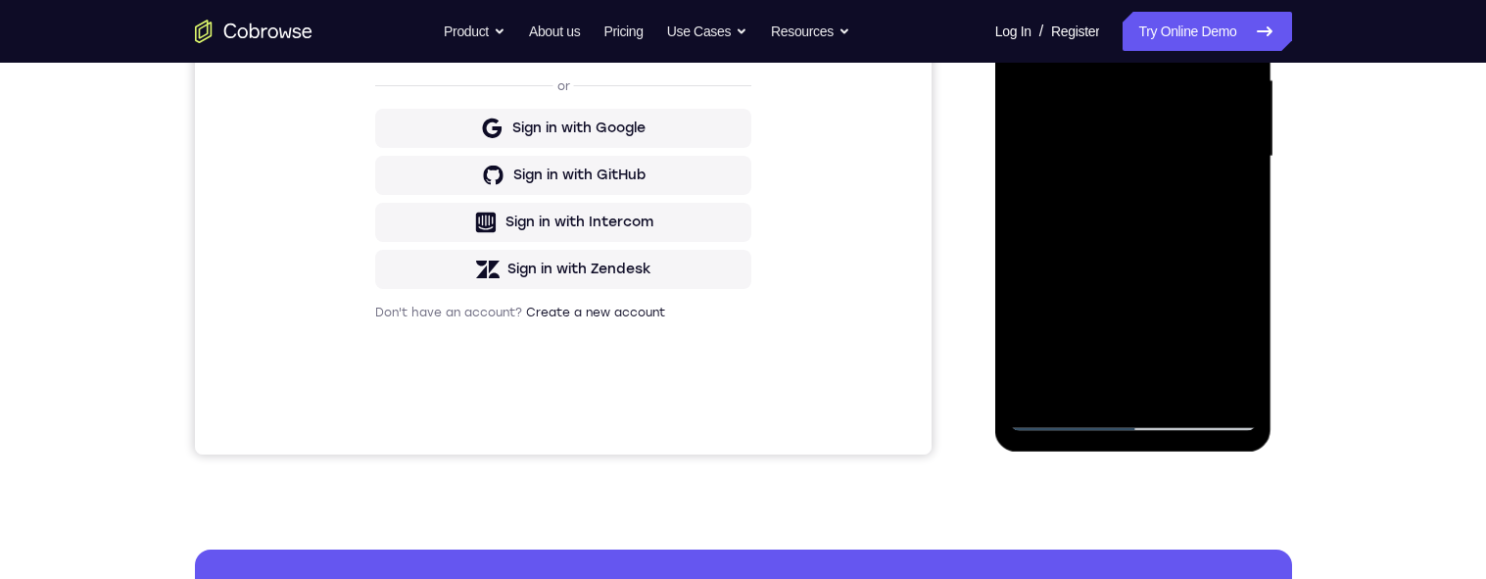
click at [1195, 197] on div at bounding box center [1133, 156] width 247 height 548
click at [1227, 202] on div at bounding box center [1133, 156] width 247 height 548
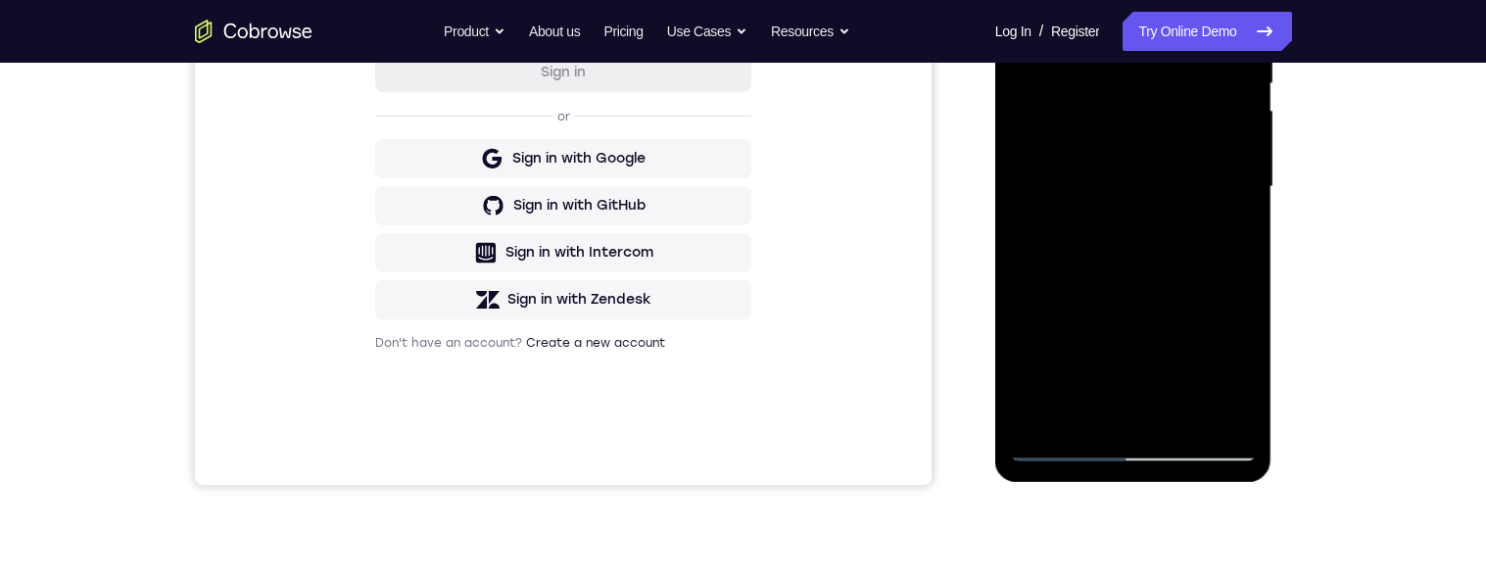
scroll to position [318, 0]
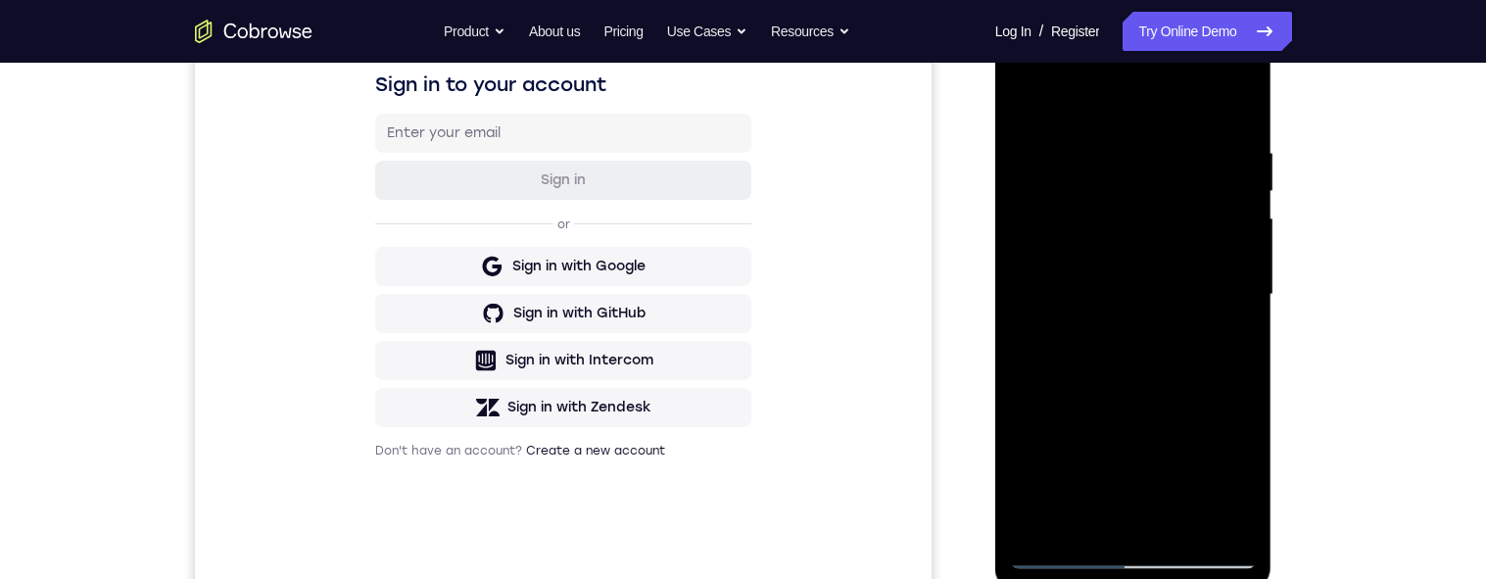
click at [1030, 100] on div at bounding box center [1133, 295] width 247 height 548
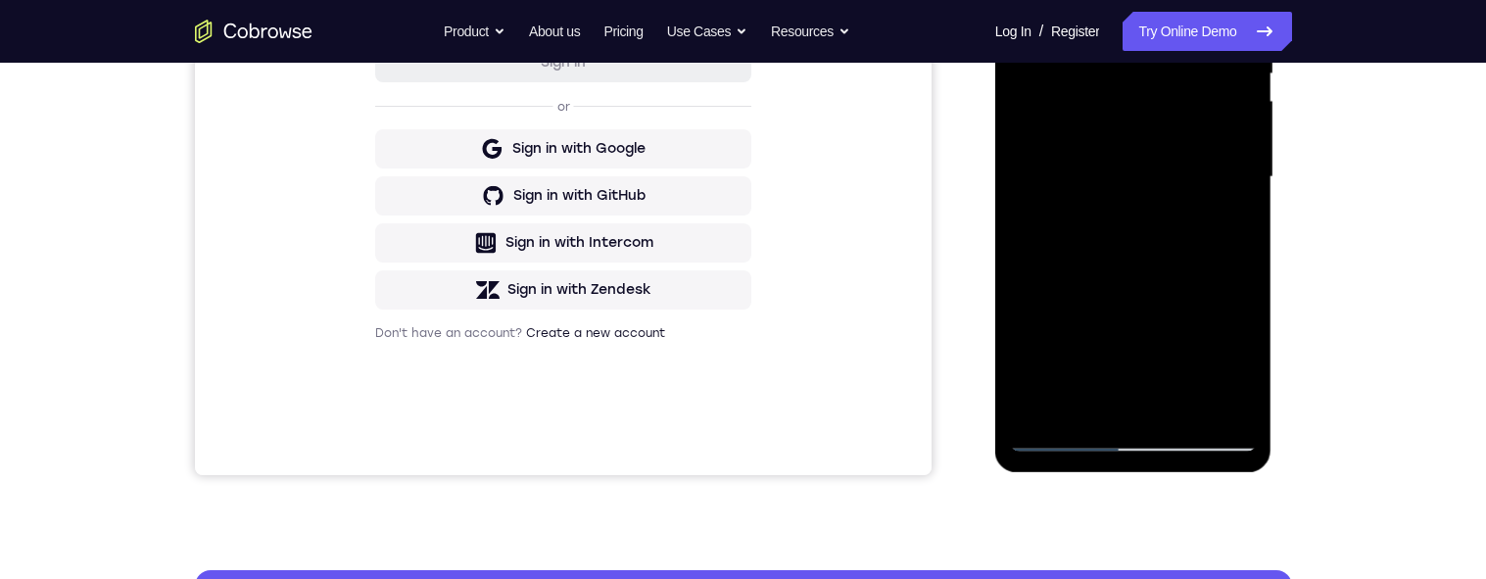
scroll to position [390, 0]
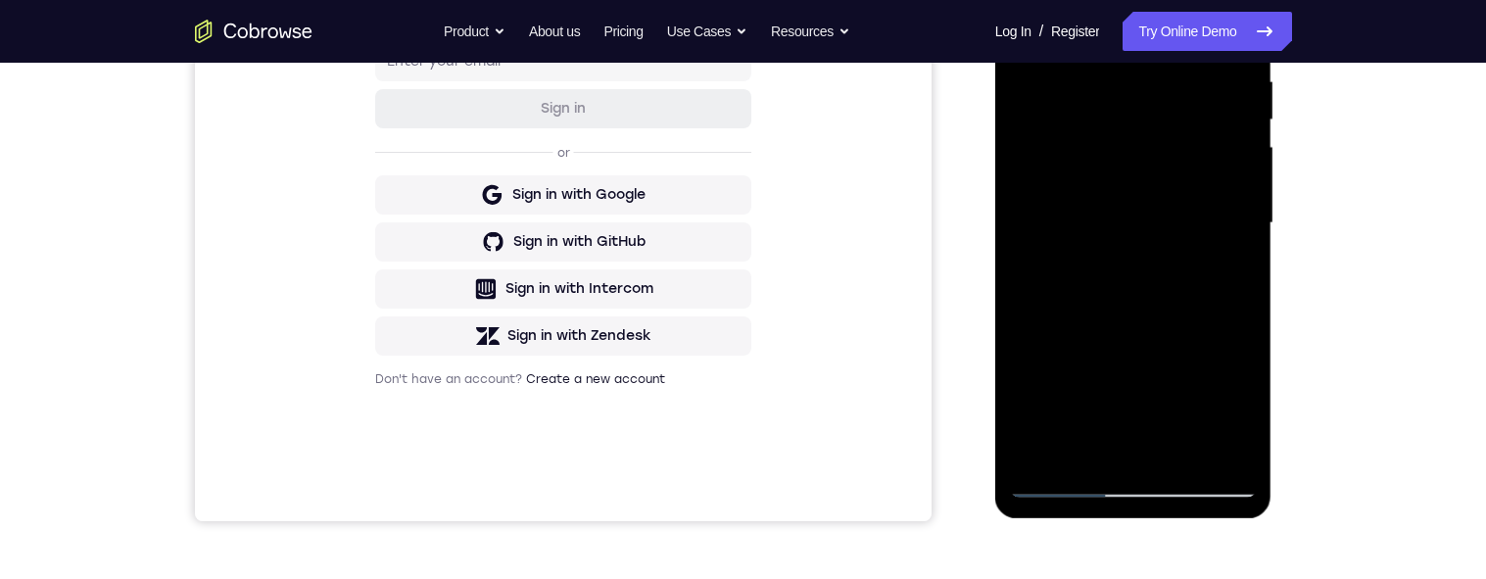
click at [1205, 249] on div at bounding box center [1133, 223] width 247 height 548
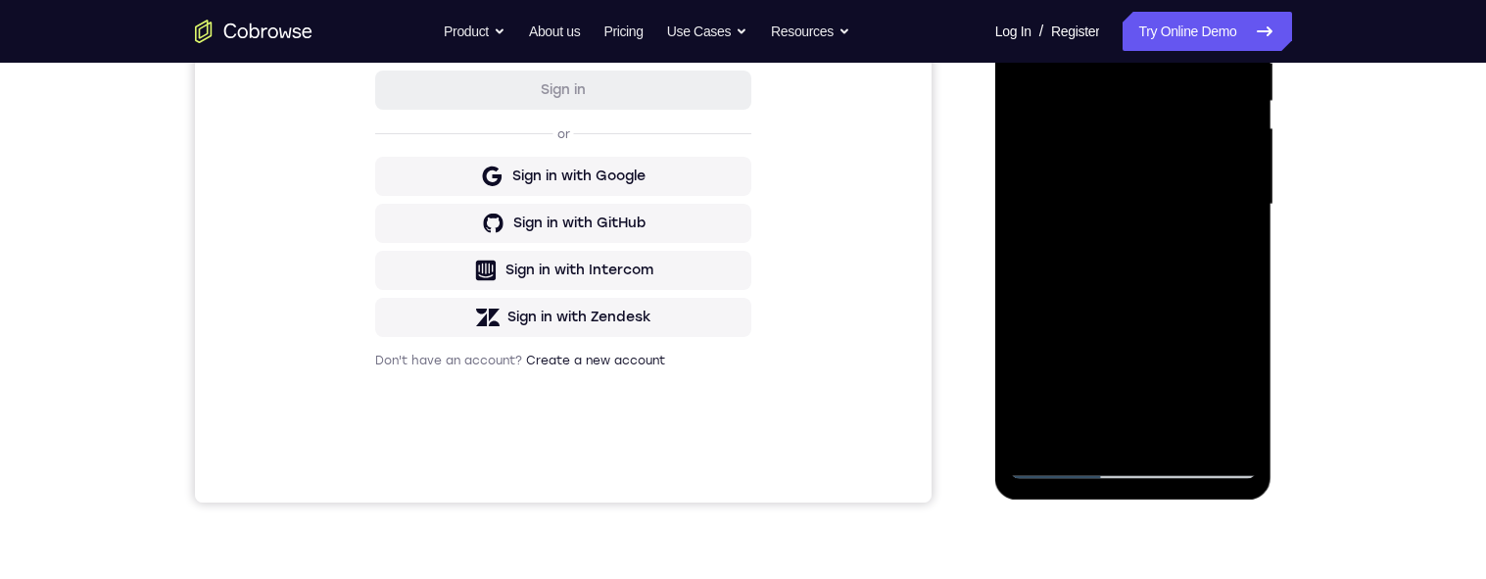
scroll to position [413, 0]
